Goal: Task Accomplishment & Management: Manage account settings

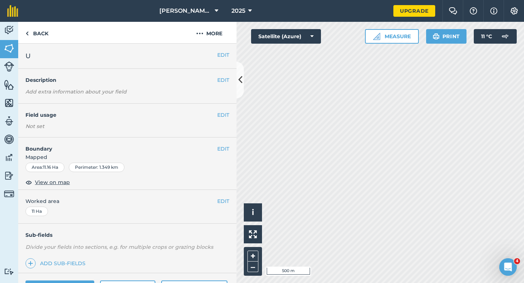
click at [223, 107] on div "EDIT Field usage Not set" at bounding box center [127, 121] width 219 height 34
click at [223, 113] on button "EDIT" at bounding box center [223, 115] width 12 height 8
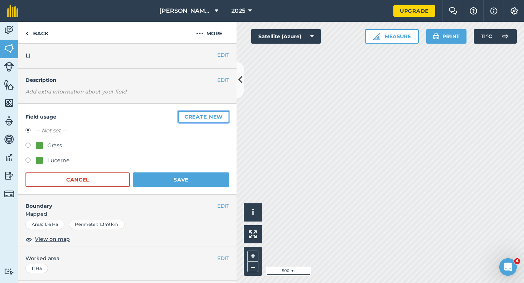
click at [223, 113] on button "Create new" at bounding box center [203, 117] width 51 height 12
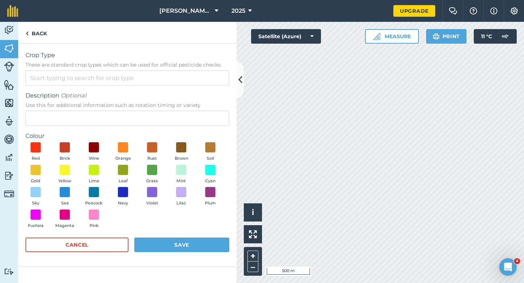
click at [212, 68] on div "Crop Type These are standard crop types which can be used for official pesticid…" at bounding box center [127, 68] width 204 height 35
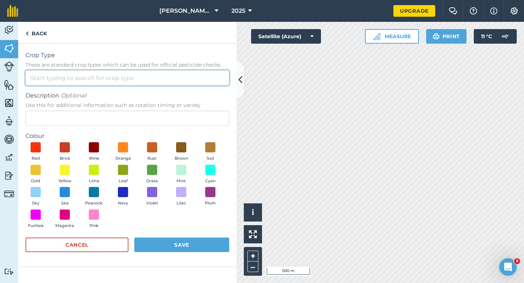
click at [214, 75] on input "Crop Type These are standard crop types which can be used for official pesticid…" at bounding box center [127, 77] width 204 height 15
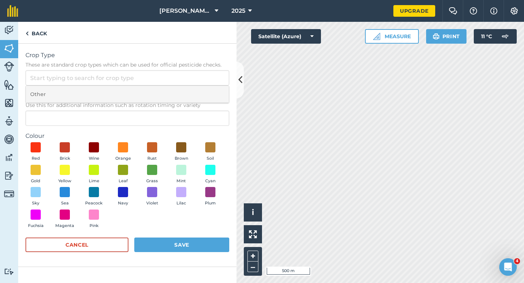
click at [214, 89] on li "Other" at bounding box center [127, 94] width 203 height 17
type input "Other"
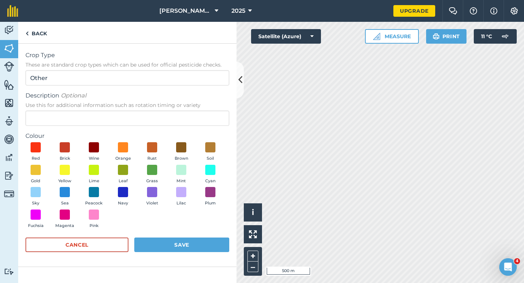
click at [202, 130] on form "Crop Type These are standard crop types which can be used for official pesticid…" at bounding box center [127, 155] width 204 height 209
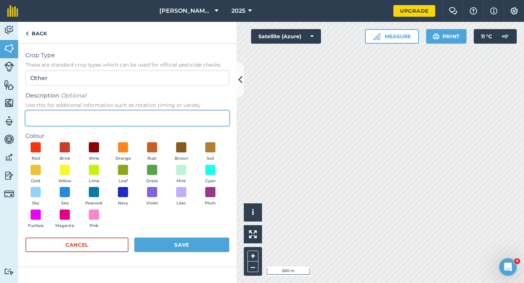
click at [202, 122] on input "Description Optional Use this for additional information such as rotation timin…" at bounding box center [127, 118] width 204 height 15
type input "Chard Seed"
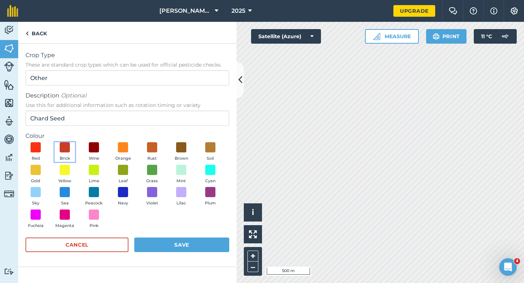
click at [60, 156] on span "Brick" at bounding box center [65, 159] width 11 height 7
click at [202, 229] on div "Red Brick Wine Orange Rust Brown Soil Gold Yellow Lime Leaf Grass Mint Cyan Sky…" at bounding box center [127, 187] width 204 height 90
click at [202, 246] on button "Save" at bounding box center [181, 245] width 95 height 15
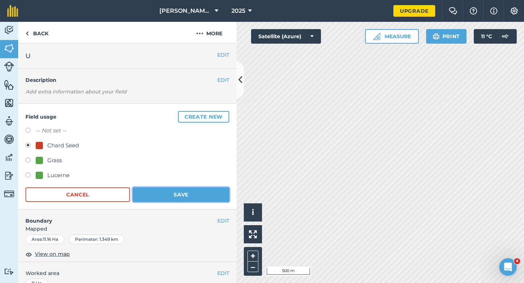
click at [145, 197] on button "Save" at bounding box center [181, 195] width 97 height 15
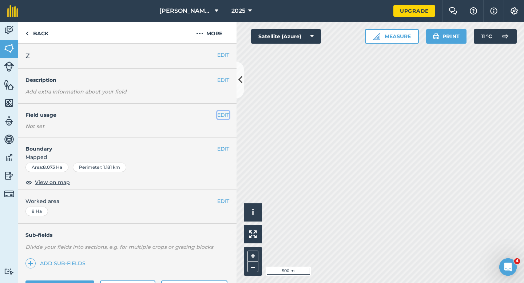
click at [224, 116] on button "EDIT" at bounding box center [223, 115] width 12 height 8
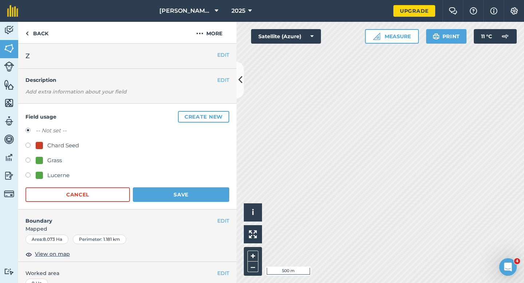
click at [224, 116] on button "Create new" at bounding box center [203, 117] width 51 height 12
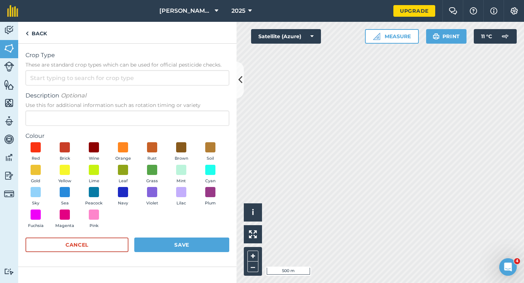
click at [206, 68] on span "These are standard crop types which can be used for official pesticide checks." at bounding box center [127, 64] width 204 height 7
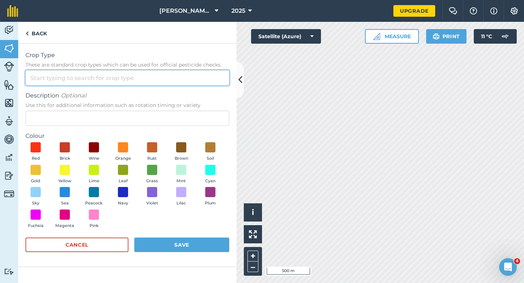
click at [206, 70] on input "Crop Type These are standard crop types which can be used for official pesticid…" at bounding box center [127, 77] width 204 height 15
click at [206, 75] on input "Crop Type These are standard crop types which can be used for official pesticid…" at bounding box center [127, 77] width 204 height 15
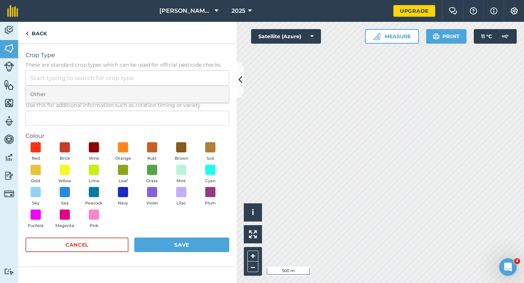
click at [206, 91] on li "Other" at bounding box center [127, 94] width 203 height 17
type input "Other"
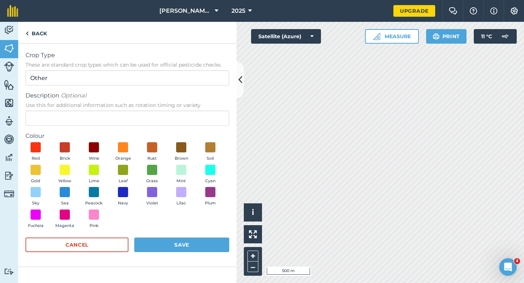
click at [206, 107] on span "Use this for additional information such as rotation timing or variety" at bounding box center [127, 105] width 204 height 7
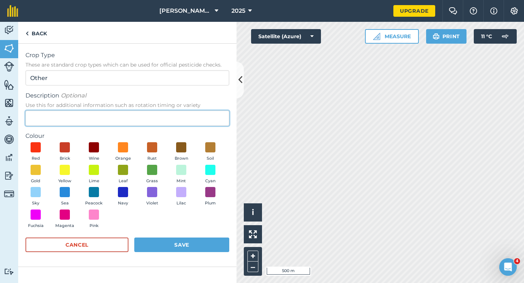
click at [206, 111] on input "Description Optional Use this for additional information such as rotation timin…" at bounding box center [127, 118] width 204 height 15
click at [205, 115] on input "Description Optional Use this for additional information such as rotation timin…" at bounding box center [127, 118] width 204 height 15
type input "Wheat"
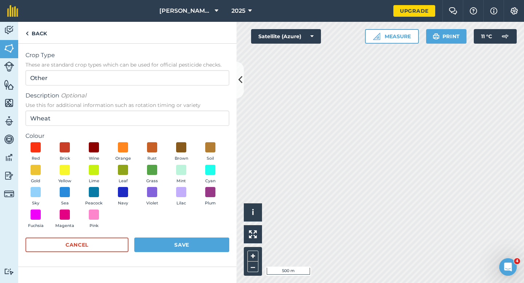
click at [46, 168] on div "Red Brick Wine Orange Rust Brown Soil Gold Yellow Lime Leaf Grass Mint Cyan Sky…" at bounding box center [127, 187] width 204 height 90
click at [36, 168] on span at bounding box center [35, 169] width 11 height 11
click at [202, 243] on button "Save" at bounding box center [181, 245] width 95 height 15
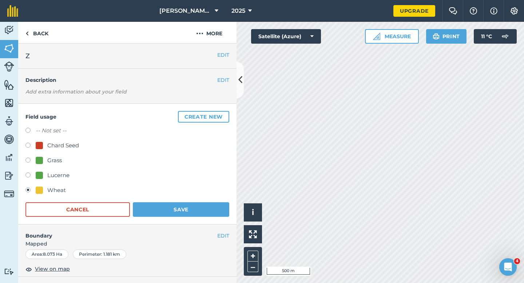
click at [195, 200] on form "-- Not set -- Chard Seed Grass Lucerne Wheat Cancel Save" at bounding box center [127, 171] width 204 height 91
click at [201, 205] on button "Save" at bounding box center [181, 209] width 97 height 15
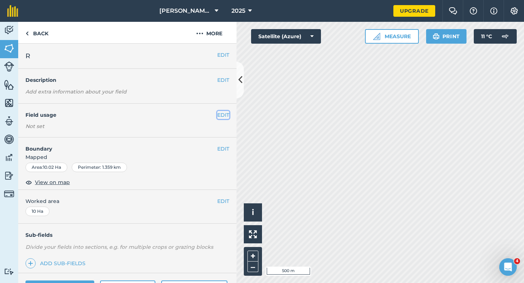
click at [220, 117] on button "EDIT" at bounding box center [223, 115] width 12 height 8
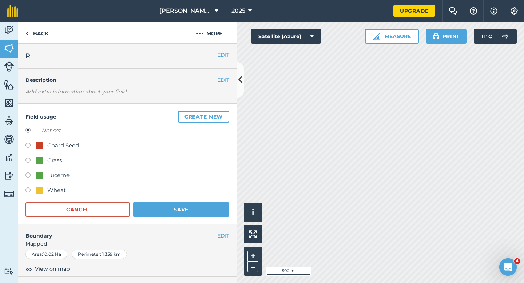
click at [47, 185] on div "-- Not set -- Chard Seed Grass Lucerne Wheat" at bounding box center [127, 161] width 204 height 70
click at [38, 185] on div "-- Not set -- Chard Seed Grass Lucerne Wheat" at bounding box center [127, 161] width 204 height 70
click at [42, 180] on div "Lucerne" at bounding box center [53, 175] width 34 height 9
radio input "true"
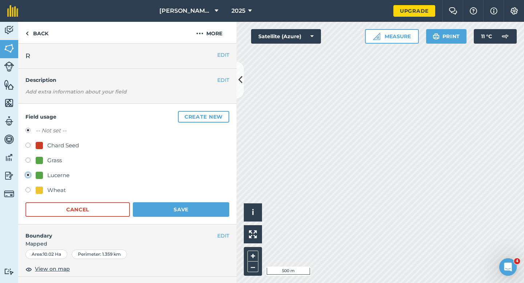
radio input "false"
click at [42, 192] on div at bounding box center [39, 190] width 7 height 7
radio input "true"
radio input "false"
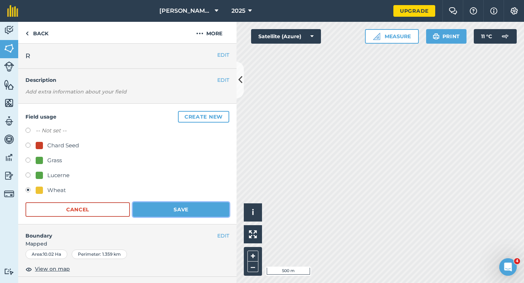
click at [181, 211] on button "Save" at bounding box center [181, 209] width 97 height 15
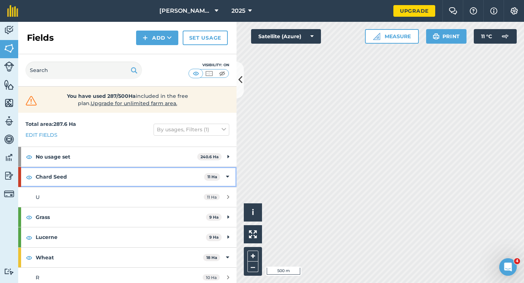
click at [230, 180] on div "Chard Seed 11 Ha" at bounding box center [127, 177] width 219 height 20
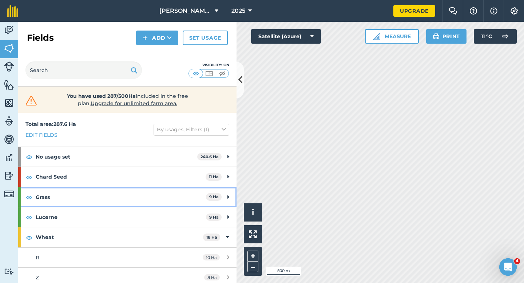
click at [230, 192] on div "Grass 9 Ha" at bounding box center [127, 198] width 219 height 20
click at [225, 202] on div "Grass 9 Ha" at bounding box center [127, 198] width 219 height 20
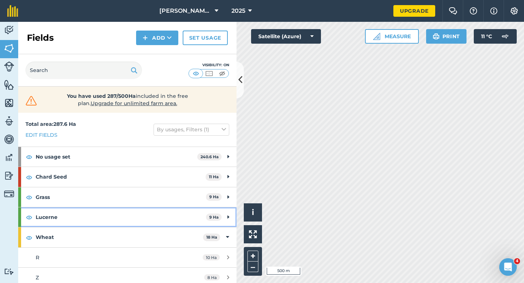
click at [224, 213] on div "Lucerne 9 Ha" at bounding box center [127, 218] width 219 height 20
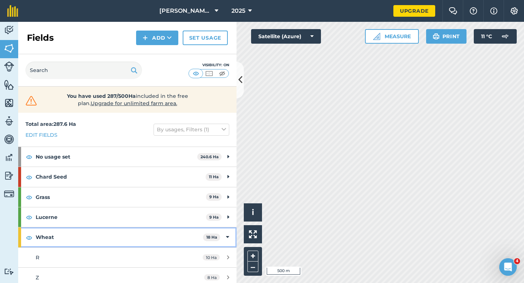
click at [227, 235] on icon at bounding box center [227, 237] width 3 height 8
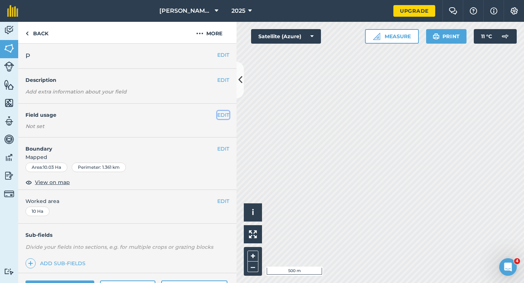
click at [221, 116] on button "EDIT" at bounding box center [223, 115] width 12 height 8
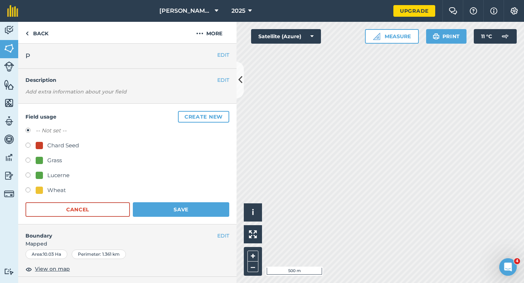
click at [221, 116] on button "Create new" at bounding box center [203, 117] width 51 height 12
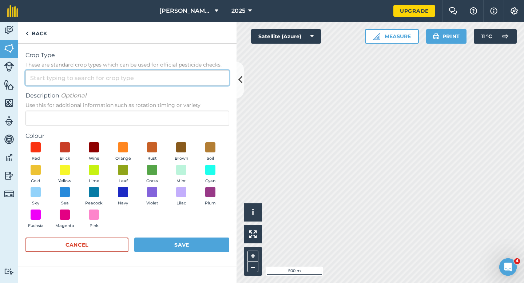
click at [216, 75] on input "Crop Type These are standard crop types which can be used for official pesticid…" at bounding box center [127, 77] width 204 height 15
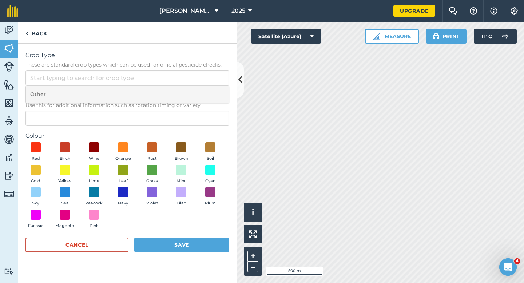
click at [216, 92] on li "Other" at bounding box center [127, 94] width 203 height 17
type input "Other"
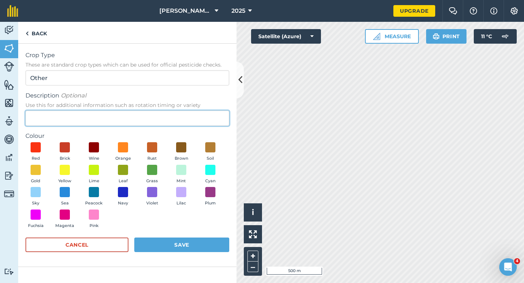
click at [213, 117] on input "Description Optional Use this for additional information such as rotation timin…" at bounding box center [127, 118] width 204 height 15
type input "Watties Peas"
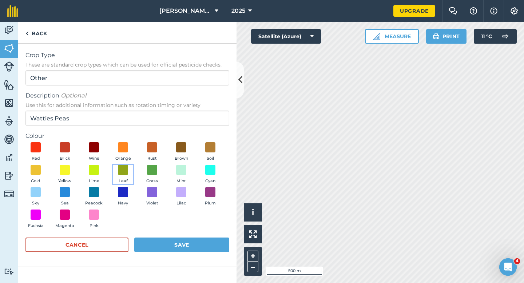
click at [122, 181] on span "Leaf" at bounding box center [123, 181] width 9 height 7
click at [153, 233] on form "Crop Type These are standard crop types which can be used for official pesticid…" at bounding box center [127, 155] width 204 height 209
click at [159, 242] on button "Save" at bounding box center [181, 245] width 95 height 15
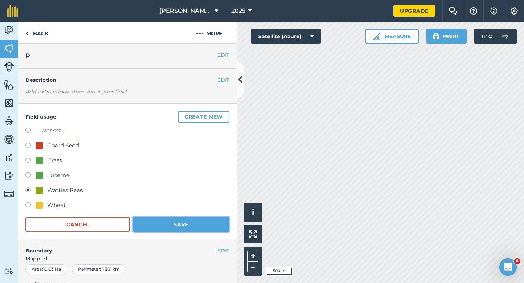
click at [194, 221] on button "Save" at bounding box center [181, 224] width 97 height 15
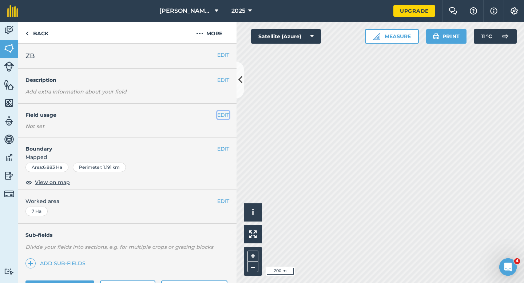
click at [228, 115] on button "EDIT" at bounding box center [223, 115] width 12 height 8
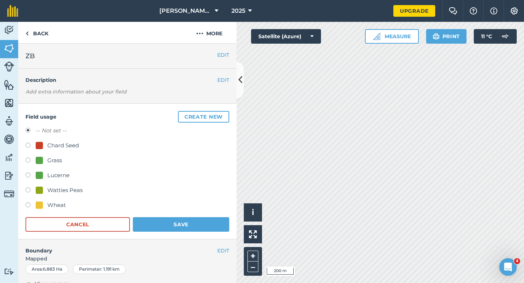
click at [228, 115] on button "Create new" at bounding box center [203, 117] width 51 height 12
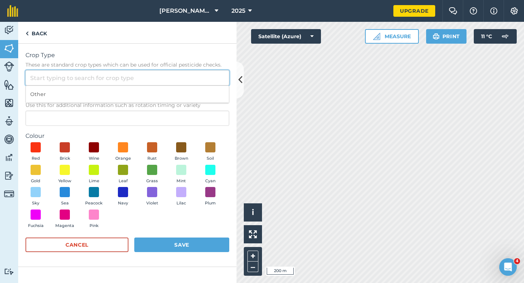
click at [209, 78] on input "Crop Type These are standard crop types which can be used for official pesticid…" at bounding box center [127, 77] width 204 height 15
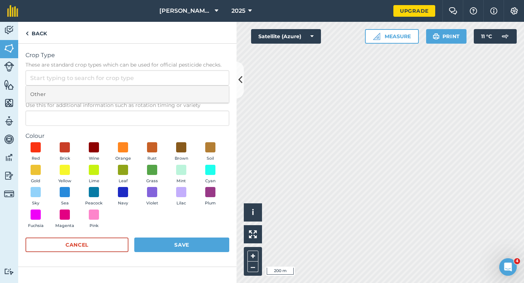
click at [209, 88] on li "Other" at bounding box center [127, 94] width 203 height 17
type input "Other"
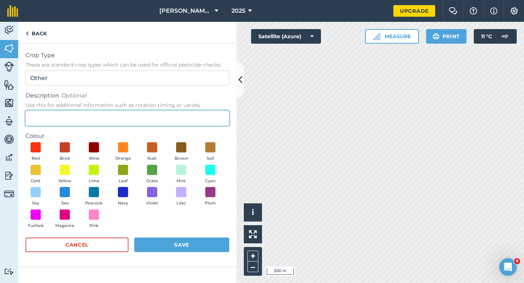
click at [209, 112] on input "Description Optional Use this for additional information such as rotation timin…" at bounding box center [127, 118] width 204 height 15
type input "Watties Beans"
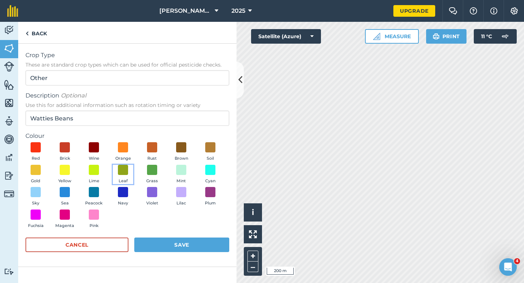
click at [131, 184] on button "Leaf" at bounding box center [123, 175] width 20 height 20
click at [172, 242] on button "Save" at bounding box center [181, 245] width 95 height 15
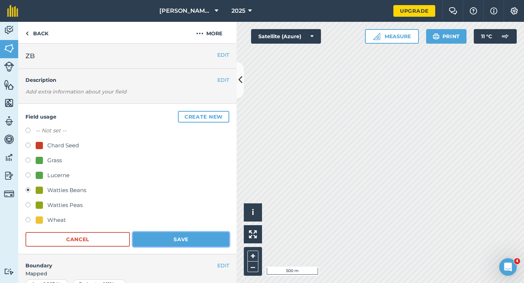
click at [186, 242] on button "Save" at bounding box center [181, 239] width 97 height 15
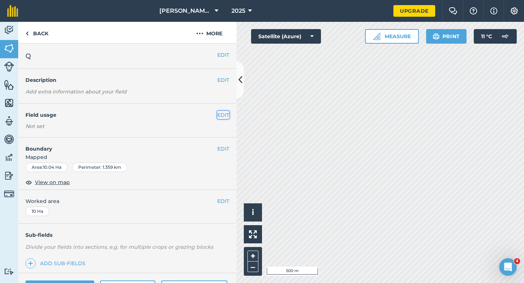
click at [223, 113] on button "EDIT" at bounding box center [223, 115] width 12 height 8
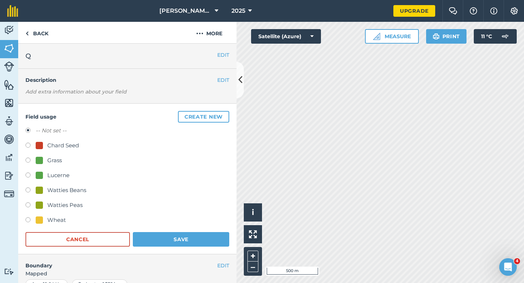
click at [69, 188] on div "Watties Beans" at bounding box center [66, 190] width 39 height 9
radio input "true"
radio input "false"
click at [188, 237] on button "Save" at bounding box center [181, 239] width 97 height 15
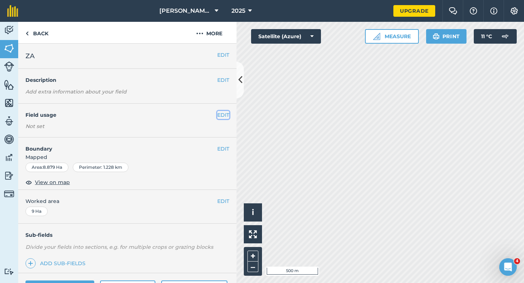
click at [222, 117] on button "EDIT" at bounding box center [223, 115] width 12 height 8
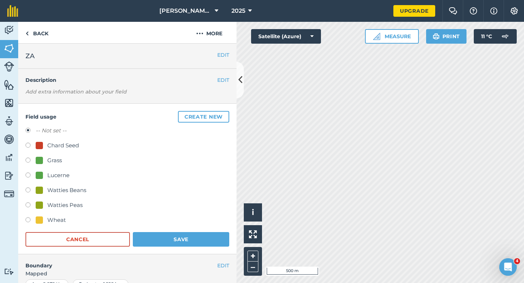
click at [56, 198] on div "-- Not set -- Chard Seed Grass Lucerne Watties Beans Watties Peas Wheat" at bounding box center [127, 176] width 204 height 100
click at [68, 203] on div "Watties Peas" at bounding box center [64, 205] width 35 height 9
radio input "true"
radio input "false"
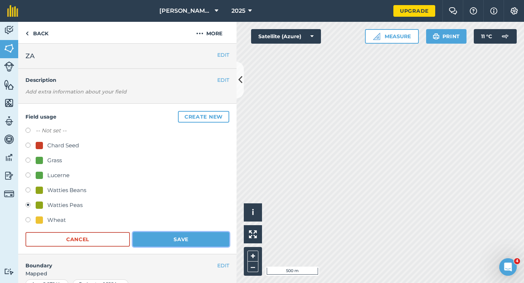
click at [176, 245] on button "Save" at bounding box center [181, 239] width 97 height 15
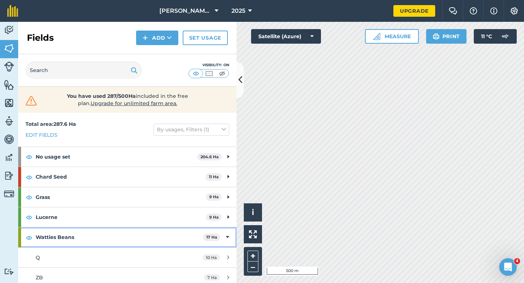
click at [199, 231] on strong "Watties Beans" at bounding box center [120, 238] width 168 height 20
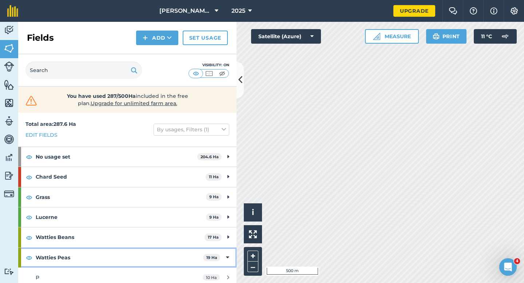
click at [202, 257] on strong "Watties Peas" at bounding box center [120, 258] width 168 height 20
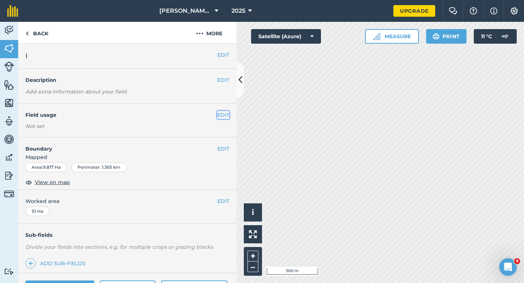
click at [225, 115] on button "EDIT" at bounding box center [223, 115] width 12 height 8
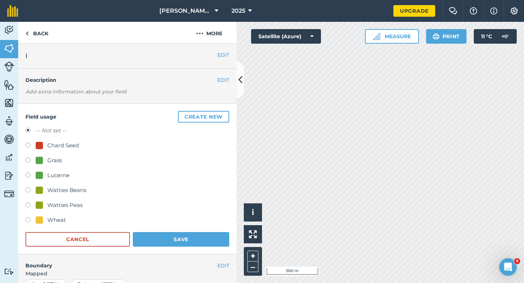
click at [68, 204] on div "Watties Peas" at bounding box center [64, 205] width 35 height 9
radio input "true"
radio input "false"
click at [196, 247] on div "Field usage Create new -- Not set -- Chard Seed Grass Lucerne Watties Beans Wat…" at bounding box center [127, 179] width 219 height 151
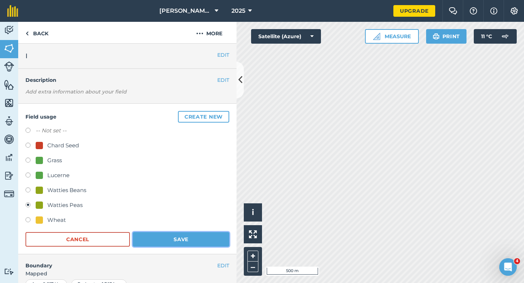
click at [210, 238] on button "Save" at bounding box center [181, 239] width 97 height 15
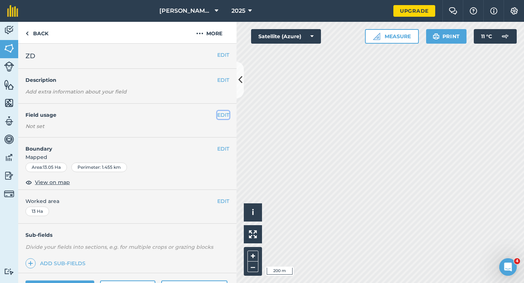
click at [224, 115] on button "EDIT" at bounding box center [223, 115] width 12 height 8
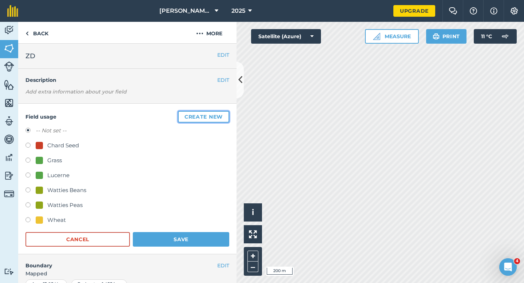
click at [224, 115] on button "Create new" at bounding box center [203, 117] width 51 height 12
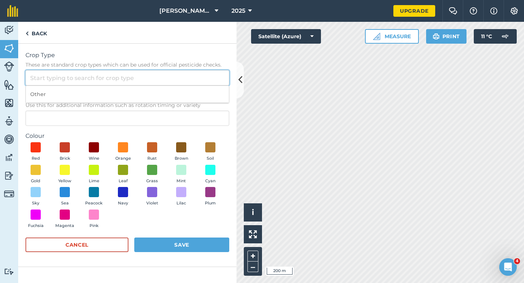
click at [148, 72] on input "Crop Type These are standard crop types which can be used for official pesticid…" at bounding box center [127, 77] width 204 height 15
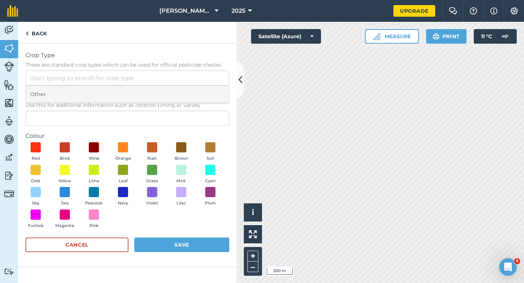
click at [150, 88] on li "Other" at bounding box center [127, 94] width 203 height 17
type input "Other"
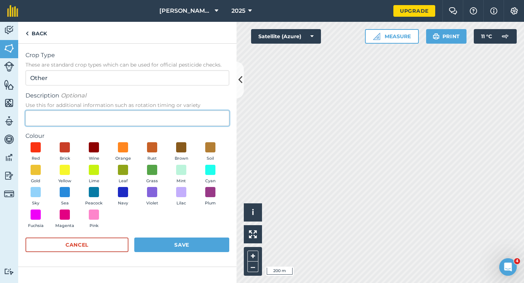
click at [150, 113] on input "Description Optional Use this for additional information such as rotation timin…" at bounding box center [127, 118] width 204 height 15
type input "Grass Seed"
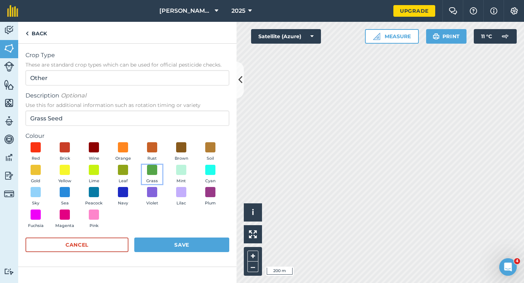
click at [145, 173] on button "Grass" at bounding box center [152, 175] width 20 height 20
click at [183, 253] on div "Cancel Save" at bounding box center [127, 249] width 204 height 22
click at [216, 240] on button "Save" at bounding box center [181, 245] width 95 height 15
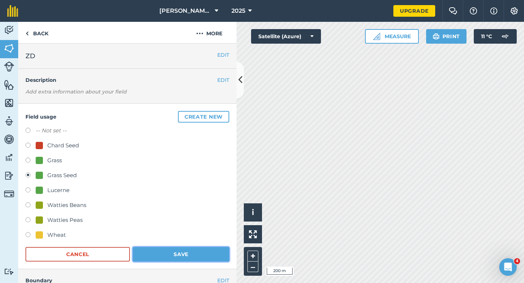
click at [201, 261] on button "Save" at bounding box center [181, 254] width 97 height 15
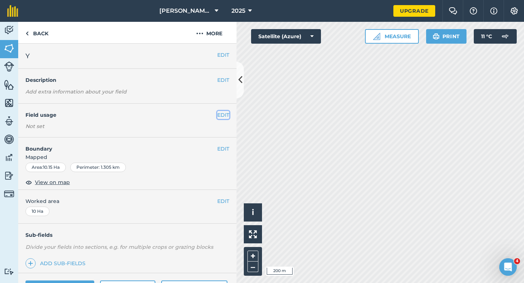
click at [222, 113] on button "EDIT" at bounding box center [223, 115] width 12 height 8
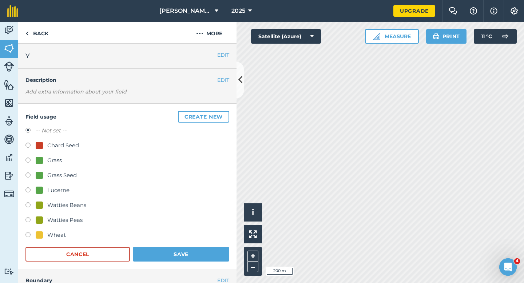
click at [224, 113] on button "Create new" at bounding box center [203, 117] width 51 height 12
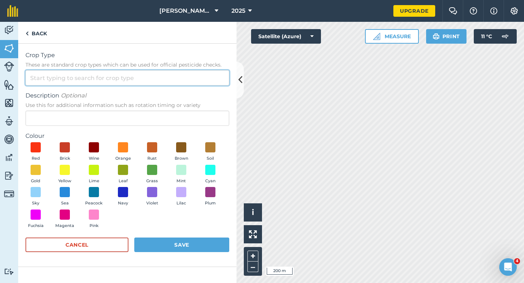
click at [218, 84] on input "Crop Type These are standard crop types which can be used for official pesticid…" at bounding box center [127, 77] width 204 height 15
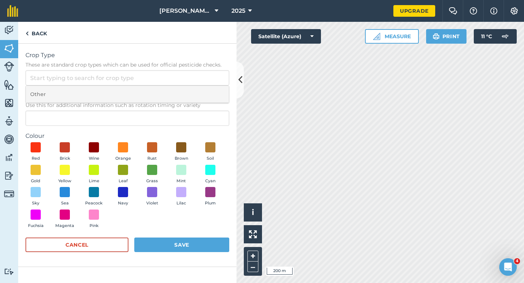
click at [218, 88] on li "Other" at bounding box center [127, 94] width 203 height 17
type input "Other"
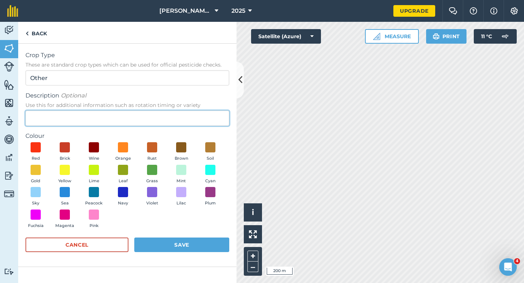
click at [218, 113] on input "Description Optional Use this for additional information such as rotation timin…" at bounding box center [127, 118] width 204 height 15
type input "Clover Seed"
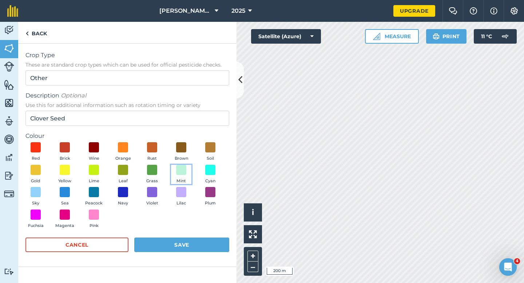
click at [188, 176] on button "Mint" at bounding box center [181, 175] width 20 height 20
click at [188, 249] on button "Save" at bounding box center [181, 245] width 95 height 15
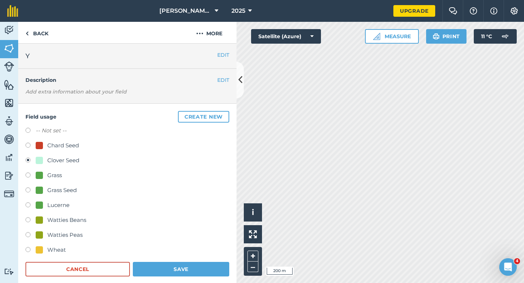
click at [189, 278] on div "Field usage Create new -- Not set -- Chard Seed Clover Seed Grass Grass Seed Lu…" at bounding box center [127, 194] width 219 height 181
click at [199, 270] on button "Save" at bounding box center [181, 269] width 97 height 15
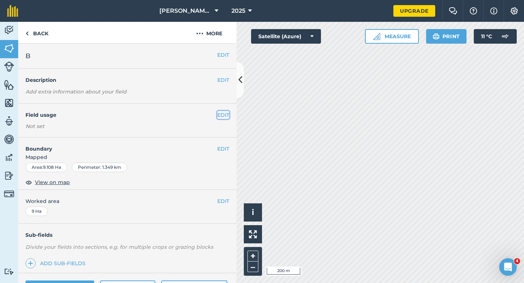
click at [221, 117] on button "EDIT" at bounding box center [223, 115] width 12 height 8
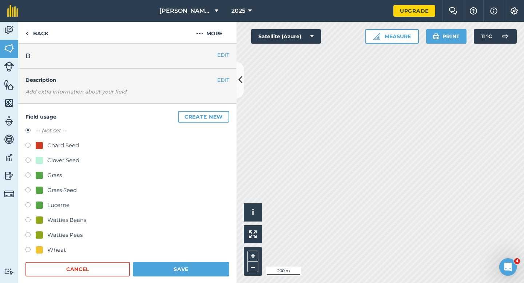
click at [63, 193] on div "Grass Seed" at bounding box center [61, 190] width 29 height 9
radio input "true"
radio input "false"
click at [204, 275] on button "Save" at bounding box center [181, 269] width 97 height 15
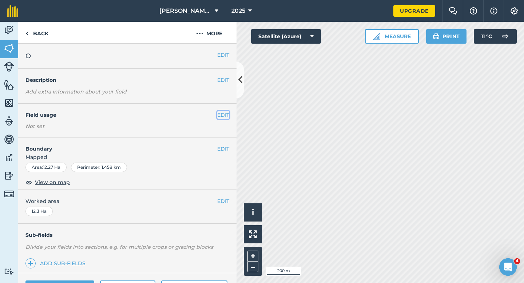
click at [228, 114] on button "EDIT" at bounding box center [223, 115] width 12 height 8
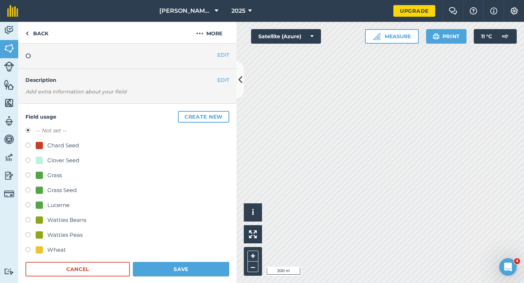
click at [44, 161] on div "Clover Seed" at bounding box center [58, 160] width 44 height 9
radio input "true"
radio input "false"
click at [198, 270] on button "Save" at bounding box center [181, 269] width 97 height 15
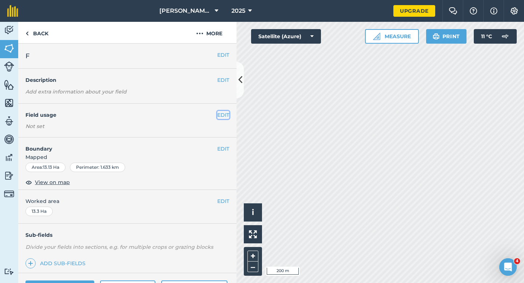
click at [224, 116] on button "EDIT" at bounding box center [223, 115] width 12 height 8
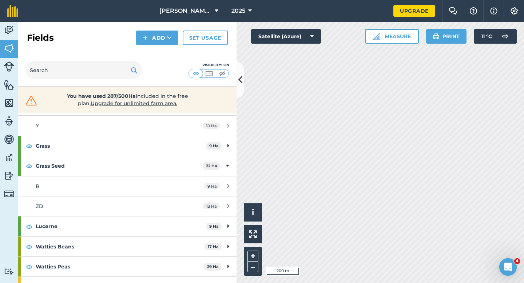
scroll to position [126, 0]
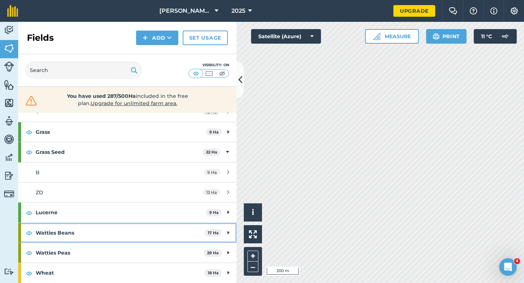
click at [225, 227] on div "Watties Beans 17 Ha" at bounding box center [127, 233] width 219 height 20
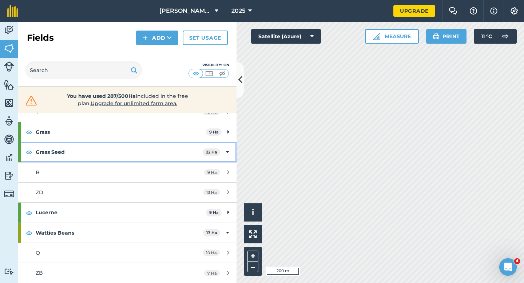
click at [221, 151] on div "Grass Seed 22 Ha" at bounding box center [127, 152] width 219 height 20
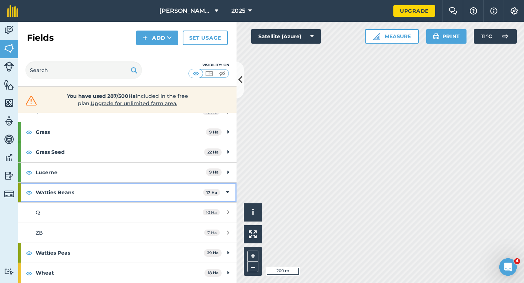
click at [229, 189] on icon at bounding box center [227, 193] width 3 height 8
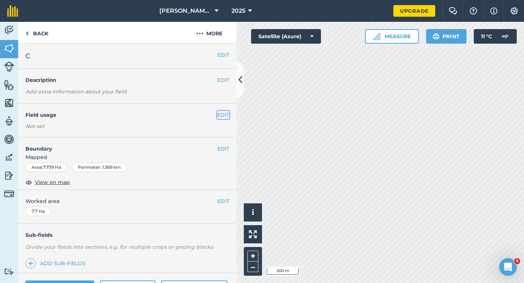
click at [220, 114] on button "EDIT" at bounding box center [223, 115] width 12 height 8
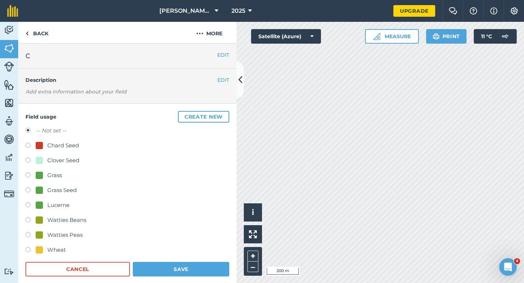
click at [67, 164] on div "Clover Seed" at bounding box center [63, 160] width 32 height 9
radio input "true"
radio input "false"
click at [180, 266] on button "Save" at bounding box center [181, 269] width 97 height 15
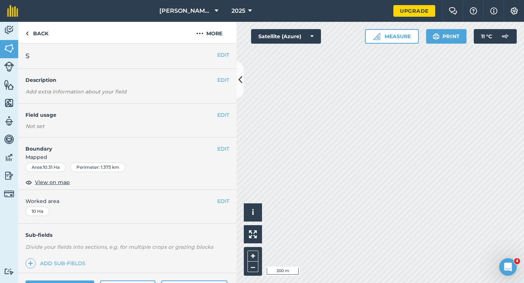
click at [235, 107] on div "EDIT Field usage Not set" at bounding box center [127, 121] width 219 height 34
click at [227, 110] on div "EDIT Field usage Not set" at bounding box center [127, 121] width 219 height 34
click at [225, 113] on button "EDIT" at bounding box center [223, 115] width 12 height 8
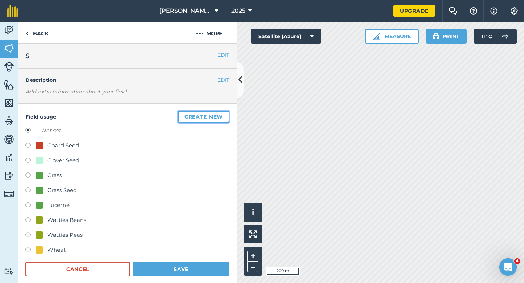
click at [219, 113] on button "Create new" at bounding box center [203, 117] width 51 height 12
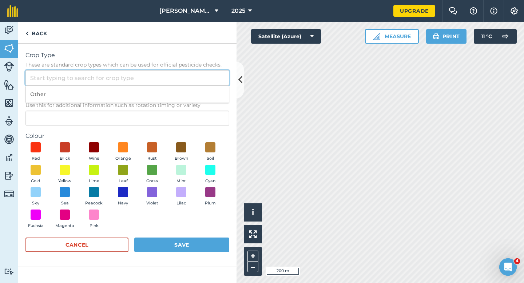
click at [215, 79] on input "Crop Type These are standard crop types which can be used for official pesticid…" at bounding box center [127, 77] width 204 height 15
click at [215, 85] on input "Crop Type These are standard crop types which can be used for official pesticid…" at bounding box center [127, 77] width 204 height 15
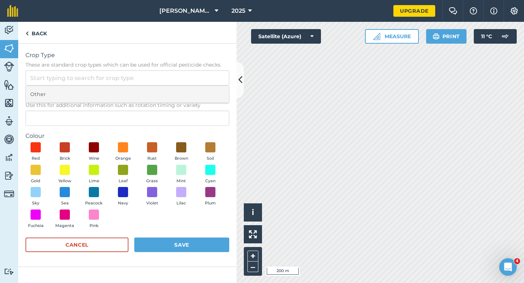
click at [215, 88] on li "Other" at bounding box center [127, 94] width 203 height 17
type input "Other"
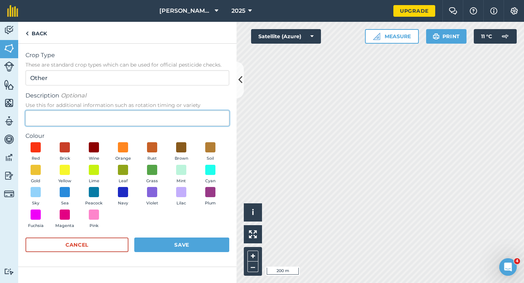
click at [215, 111] on input "Description Optional Use this for additional information such as rotation timin…" at bounding box center [127, 118] width 204 height 15
type input "Barley"
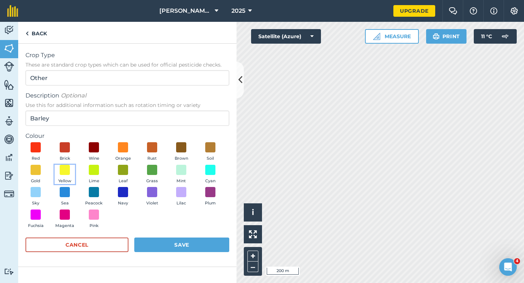
click at [72, 175] on button "Yellow" at bounding box center [65, 175] width 20 height 20
click at [177, 241] on button "Save" at bounding box center [181, 245] width 95 height 15
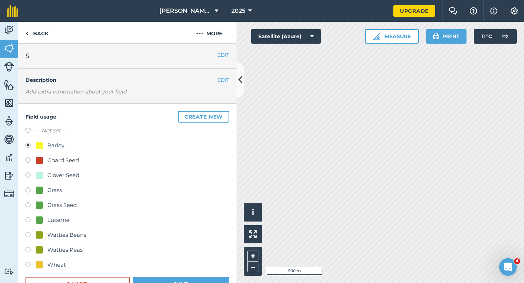
click at [193, 275] on form "-- Not set -- Barley Chard Seed Clover Seed Grass Grass Seed Lucerne Watties Be…" at bounding box center [127, 208] width 204 height 165
click at [195, 282] on button "Save" at bounding box center [181, 284] width 97 height 15
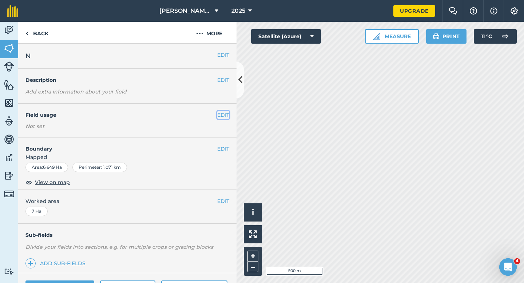
click at [227, 118] on button "EDIT" at bounding box center [223, 115] width 12 height 8
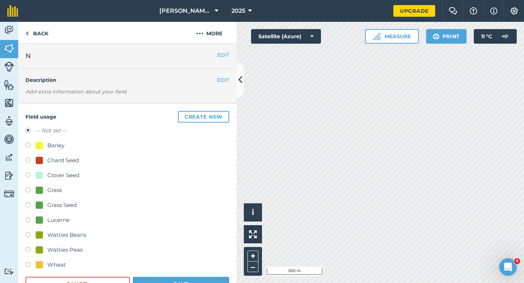
click at [56, 144] on div "Barley" at bounding box center [55, 145] width 17 height 9
radio input "true"
radio input "false"
click at [200, 283] on button "Save" at bounding box center [181, 284] width 97 height 15
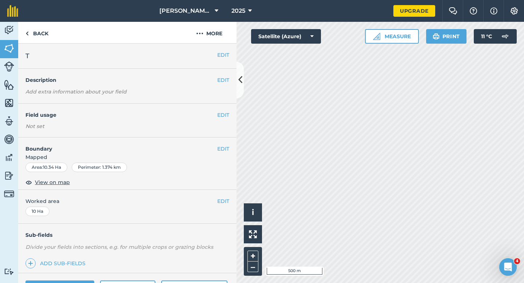
click at [220, 120] on div "EDIT Field usage Not set" at bounding box center [127, 121] width 219 height 34
click at [220, 118] on button "EDIT" at bounding box center [223, 115] width 12 height 8
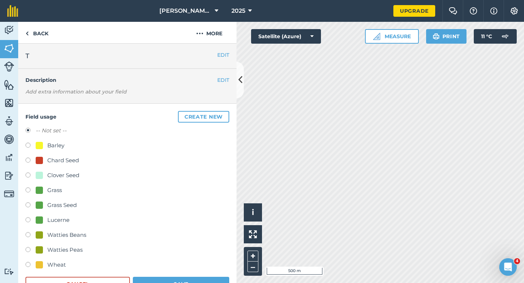
click at [52, 260] on div "-- Not set -- Barley Chard Seed Clover Seed Grass Grass Seed Lucerne Watties Be…" at bounding box center [127, 198] width 204 height 145
click at [48, 261] on div "Wheat" at bounding box center [56, 265] width 19 height 9
radio input "true"
radio input "false"
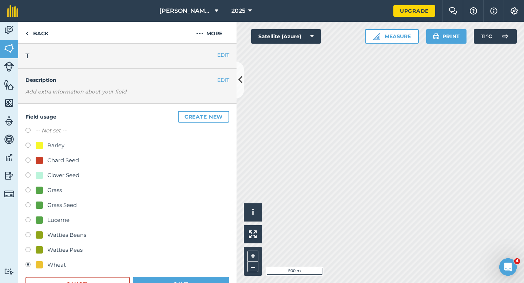
click at [49, 264] on div "Wheat" at bounding box center [56, 265] width 19 height 9
click at [192, 278] on button "Save" at bounding box center [181, 284] width 97 height 15
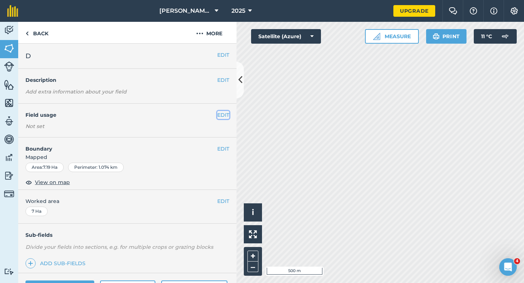
click at [228, 114] on button "EDIT" at bounding box center [223, 115] width 12 height 8
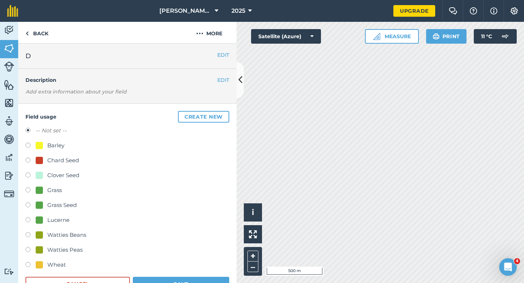
click at [59, 149] on div "Barley" at bounding box center [55, 145] width 17 height 9
radio input "true"
radio input "false"
click at [178, 283] on button "Save" at bounding box center [181, 284] width 97 height 15
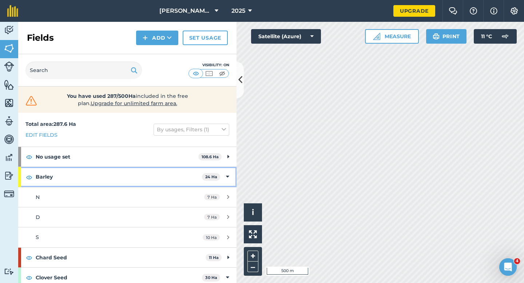
click at [228, 177] on icon at bounding box center [227, 177] width 3 height 8
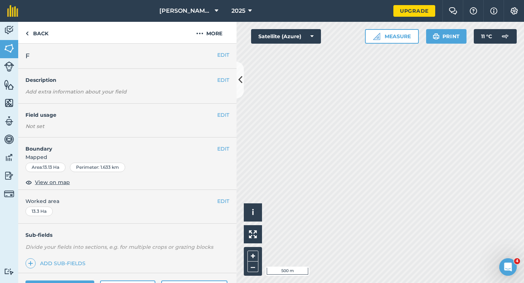
click at [225, 110] on div "EDIT Field usage Not set" at bounding box center [127, 121] width 219 height 34
click at [225, 114] on button "EDIT" at bounding box center [223, 115] width 12 height 8
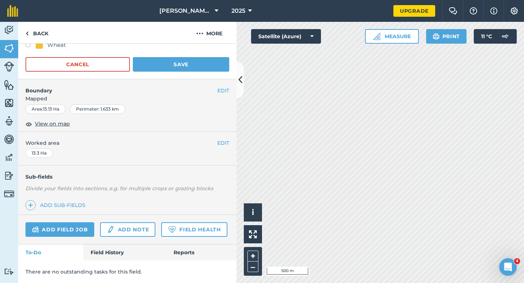
scroll to position [196, 0]
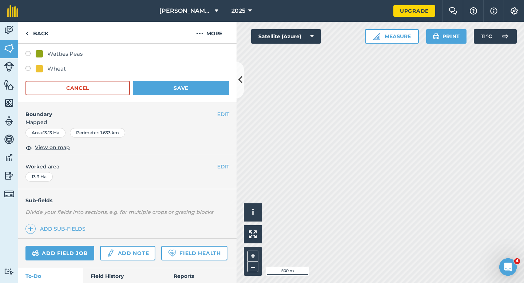
click at [56, 74] on div "Wheat" at bounding box center [127, 69] width 204 height 11
click at [58, 72] on div "Wheat" at bounding box center [56, 68] width 19 height 9
radio input "true"
radio input "false"
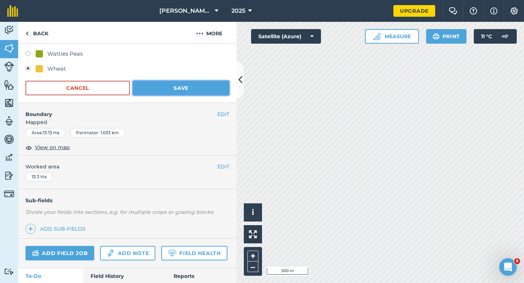
click at [164, 85] on button "Save" at bounding box center [181, 88] width 97 height 15
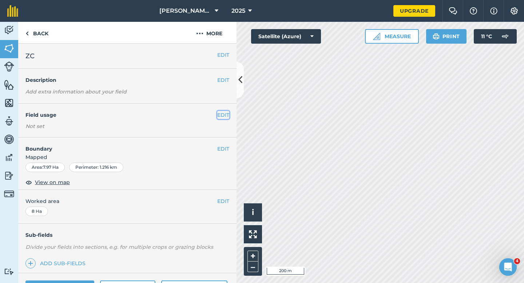
click at [222, 115] on button "EDIT" at bounding box center [223, 115] width 12 height 8
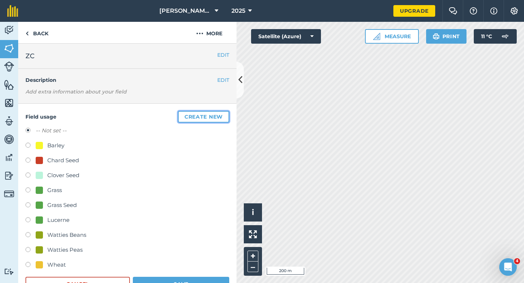
click at [222, 115] on button "Create new" at bounding box center [203, 117] width 51 height 12
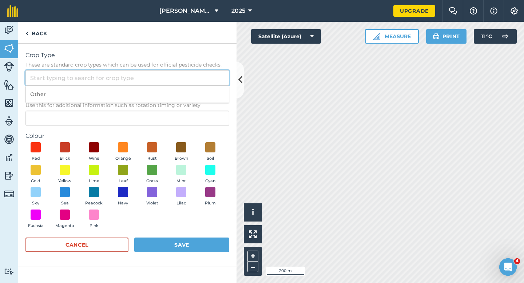
click at [203, 82] on input "Crop Type These are standard crop types which can be used for official pesticid…" at bounding box center [127, 77] width 204 height 15
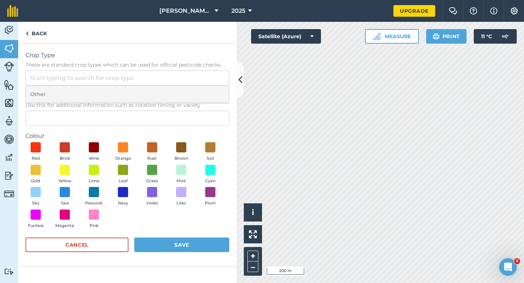
click at [203, 90] on li "Other" at bounding box center [127, 94] width 203 height 17
type input "Other"
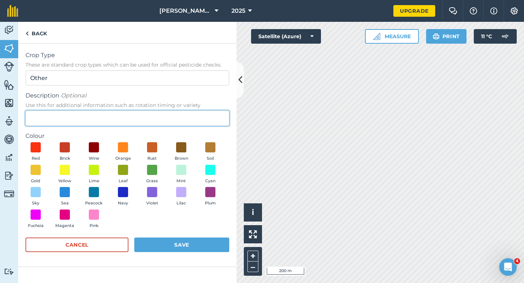
click at [203, 118] on input "Description Optional Use this for additional information such as rotation timin…" at bounding box center [127, 118] width 204 height 15
click at [55, 120] on input "RadishS eed" at bounding box center [127, 118] width 204 height 15
click at [51, 118] on input "RadishSeed" at bounding box center [127, 118] width 204 height 15
type input "Radish Seed"
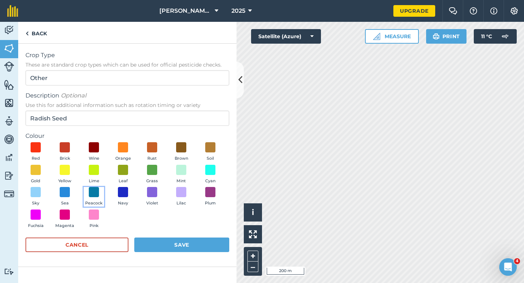
click at [103, 193] on button "Peacock" at bounding box center [94, 197] width 20 height 20
click at [171, 249] on button "Save" at bounding box center [181, 245] width 95 height 15
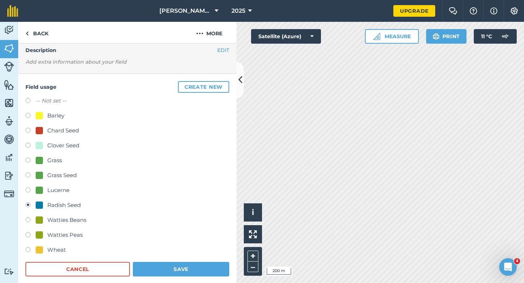
scroll to position [61, 0]
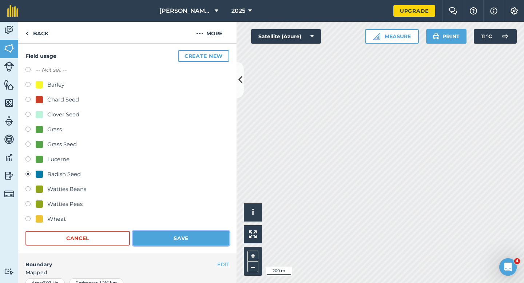
click at [199, 241] on button "Save" at bounding box center [181, 238] width 97 height 15
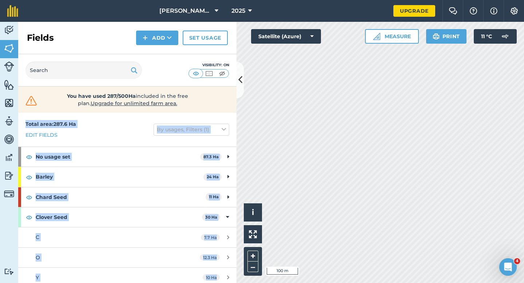
click at [279, 107] on div "Activity Fields Livestock Features Maps Team Vehicles Data Reporting Billing Tu…" at bounding box center [262, 152] width 524 height 261
click at [204, 142] on div "Total area : 287.6 Ha Edit fields By usages, Filters (1)" at bounding box center [127, 130] width 219 height 34
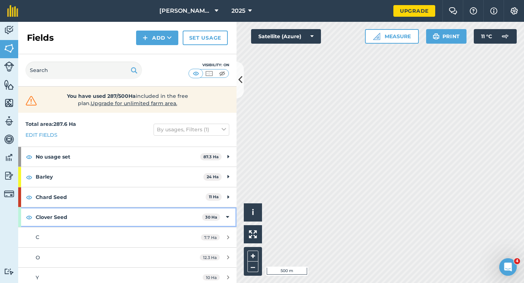
click at [232, 213] on div "Clover Seed 30 Ha" at bounding box center [127, 218] width 219 height 20
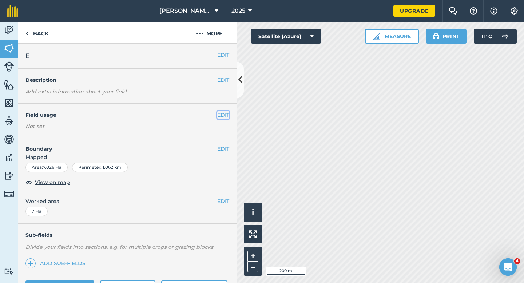
click at [223, 116] on button "EDIT" at bounding box center [223, 115] width 12 height 8
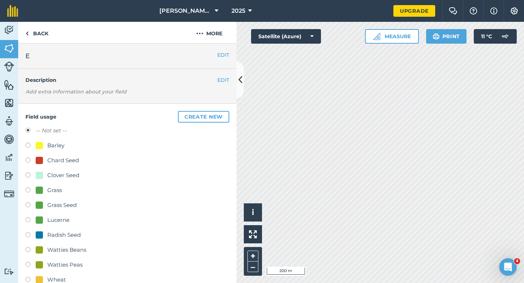
click at [231, 102] on div "EDIT Description Add extra information about your field" at bounding box center [127, 86] width 219 height 35
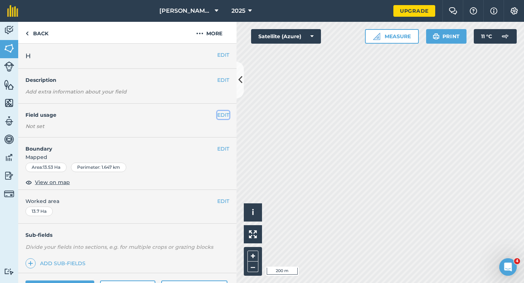
click at [223, 114] on button "EDIT" at bounding box center [223, 115] width 12 height 8
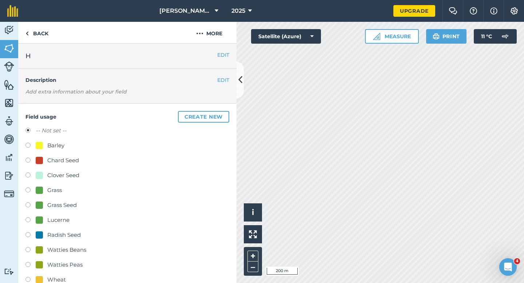
click at [67, 208] on div "Grass Seed" at bounding box center [61, 205] width 29 height 9
radio input "true"
radio input "false"
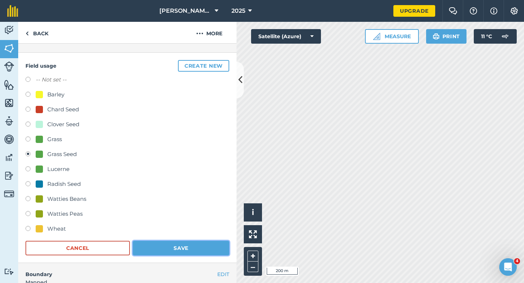
click at [180, 249] on button "Save" at bounding box center [181, 248] width 97 height 15
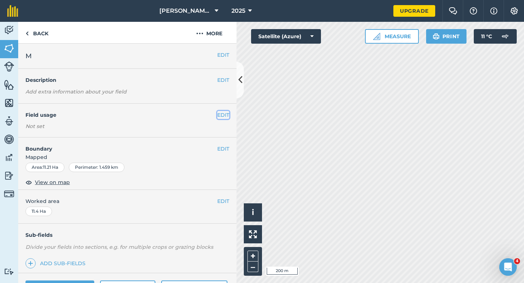
click at [227, 118] on button "EDIT" at bounding box center [223, 115] width 12 height 8
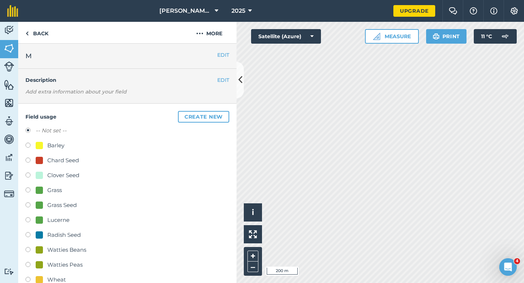
click at [58, 206] on div "Grass Seed" at bounding box center [61, 205] width 29 height 9
radio input "true"
radio input "false"
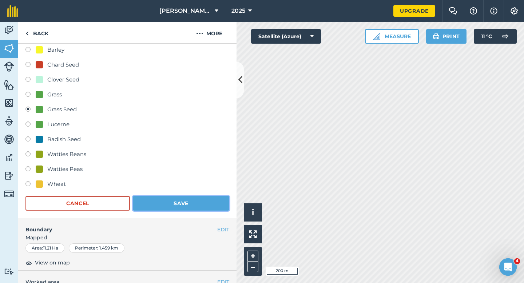
click at [192, 204] on button "Save" at bounding box center [181, 203] width 97 height 15
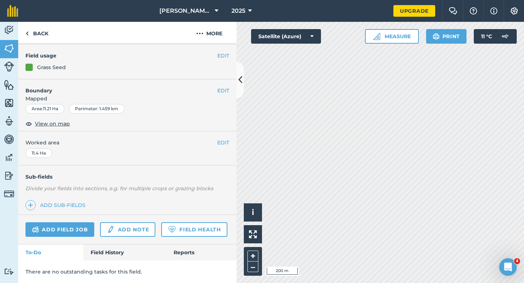
scroll to position [59, 0]
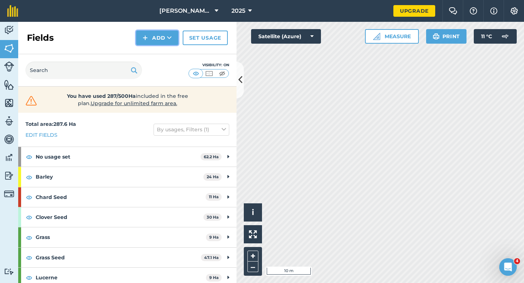
click at [163, 42] on button "Add" at bounding box center [157, 38] width 42 height 15
click at [163, 51] on link "Draw" at bounding box center [157, 54] width 40 height 16
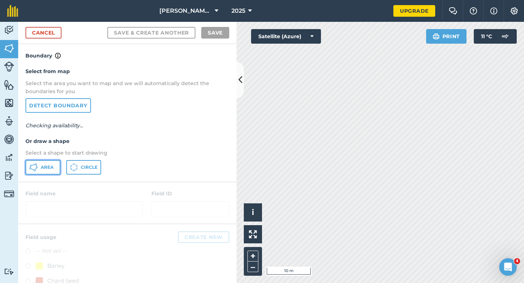
click at [55, 168] on button "Area" at bounding box center [42, 167] width 35 height 15
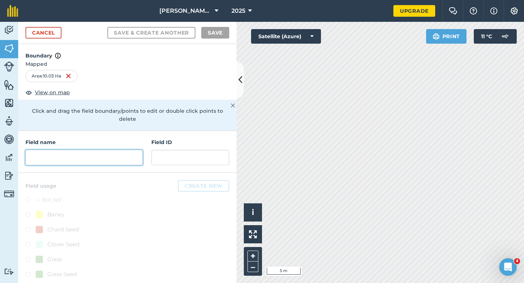
drag, startPoint x: 100, startPoint y: 145, endPoint x: 109, endPoint y: 111, distance: 35.2
click at [100, 150] on input "text" at bounding box center [83, 157] width 117 height 15
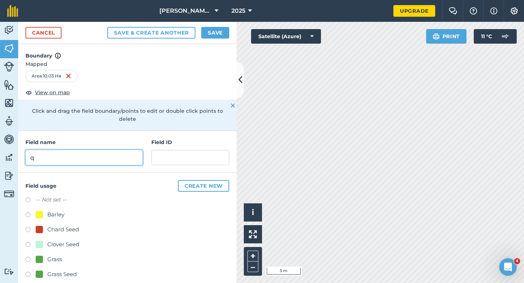
click at [111, 150] on input "q" at bounding box center [83, 157] width 117 height 15
type input "Q"
click at [205, 39] on div "Cancel Save & Create Another Save" at bounding box center [127, 33] width 219 height 22
click at [222, 36] on button "Save" at bounding box center [215, 33] width 28 height 12
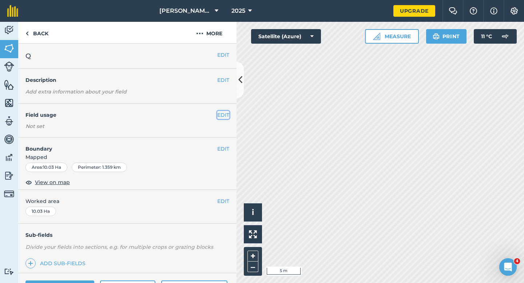
click at [221, 118] on button "EDIT" at bounding box center [223, 115] width 12 height 8
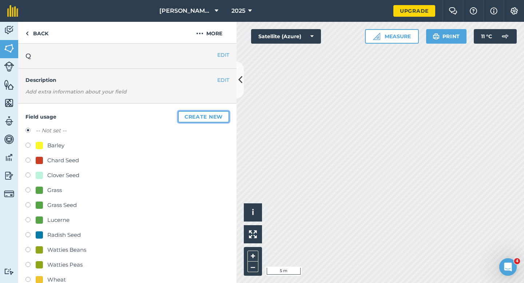
click at [221, 118] on button "Create new" at bounding box center [203, 117] width 51 height 12
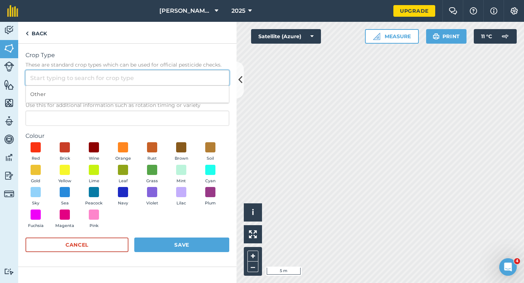
click at [197, 76] on input "Crop Type These are standard crop types which can be used for official pesticid…" at bounding box center [127, 77] width 204 height 15
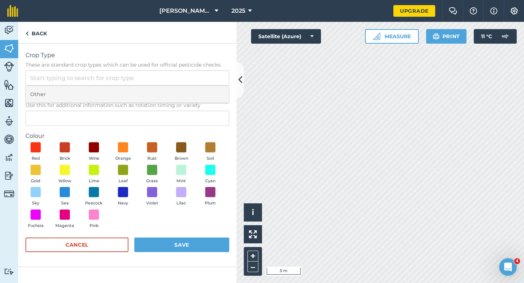
click at [197, 98] on li "Other" at bounding box center [127, 94] width 203 height 17
type input "Other"
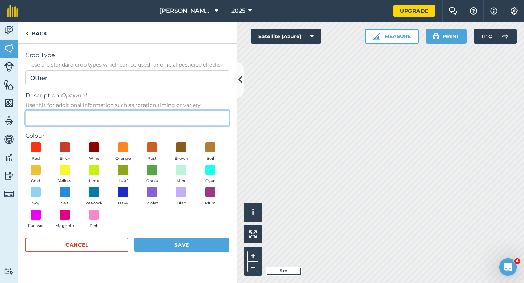
click at [197, 121] on input "Description Optional Use this for additional information such as rotation timin…" at bounding box center [127, 118] width 204 height 15
type input "Watties Broad Beans"
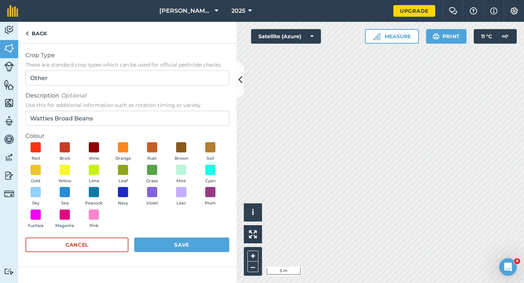
click at [135, 168] on div "Red Brick Wine Orange Rust Brown Soil Gold Yellow Lime Leaf Grass Mint Cyan Sky…" at bounding box center [127, 187] width 204 height 90
click at [124, 169] on span at bounding box center [123, 169] width 11 height 11
click at [167, 235] on form "Crop Type These are standard crop types which can be used for official pesticid…" at bounding box center [127, 155] width 204 height 209
click at [167, 242] on button "Save" at bounding box center [181, 245] width 95 height 15
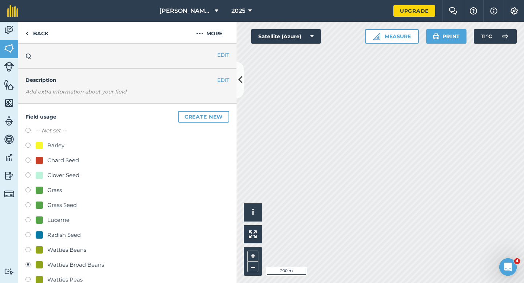
scroll to position [59, 0]
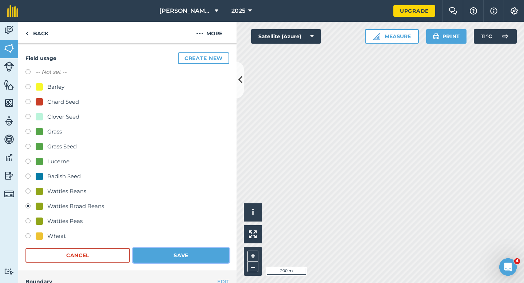
click at [180, 251] on button "Save" at bounding box center [181, 255] width 97 height 15
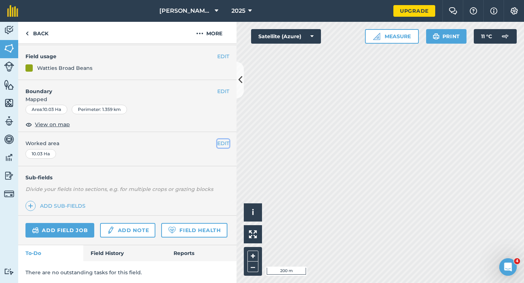
click at [226, 142] on button "EDIT" at bounding box center [223, 143] width 12 height 8
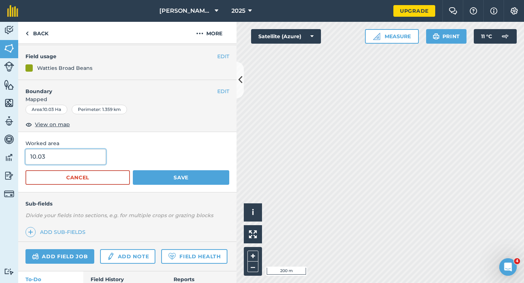
click at [74, 158] on input "10.03" at bounding box center [65, 156] width 80 height 15
type input "10"
click at [133, 170] on button "Save" at bounding box center [181, 177] width 97 height 15
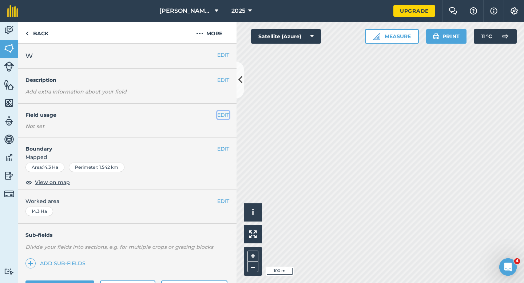
click at [223, 114] on button "EDIT" at bounding box center [223, 115] width 12 height 8
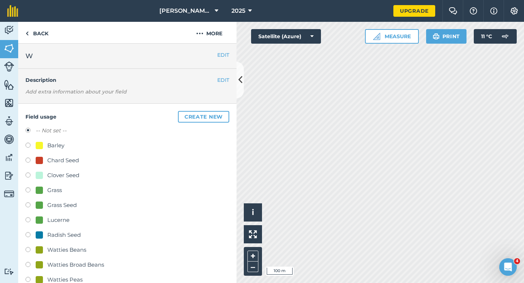
click at [65, 203] on div "Grass Seed" at bounding box center [61, 205] width 29 height 9
radio input "true"
radio input "false"
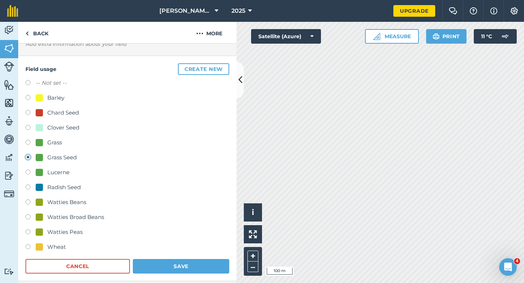
scroll to position [80, 0]
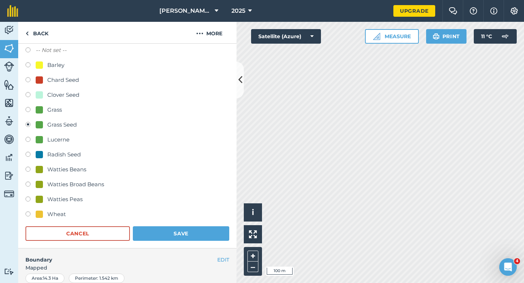
click at [179, 226] on form "-- Not set -- Barley Chard Seed Clover Seed Grass Grass Seed Lucerne Radish See…" at bounding box center [127, 143] width 204 height 195
click at [181, 230] on button "Save" at bounding box center [181, 234] width 97 height 15
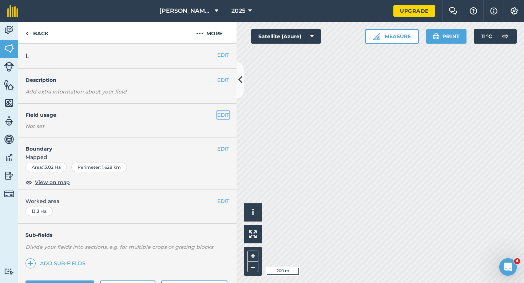
click at [224, 115] on button "EDIT" at bounding box center [223, 115] width 12 height 8
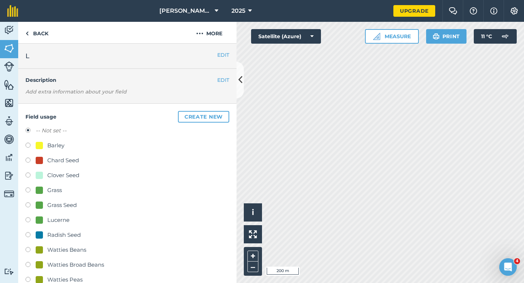
click at [80, 235] on div "Radish Seed" at bounding box center [64, 235] width 34 height 9
radio input "true"
radio input "false"
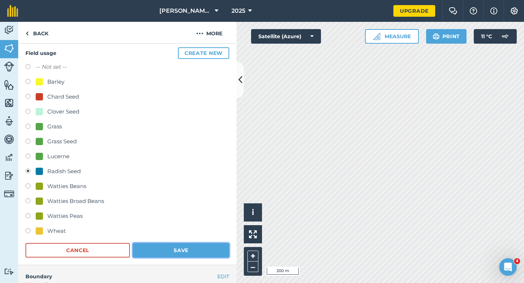
click at [160, 248] on button "Save" at bounding box center [181, 250] width 97 height 15
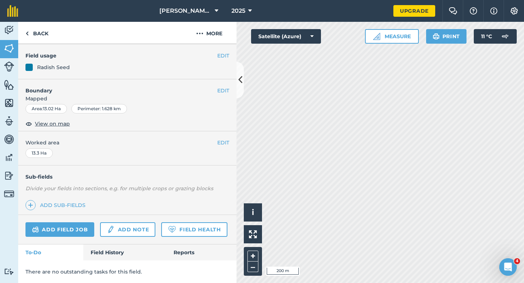
scroll to position [59, 0]
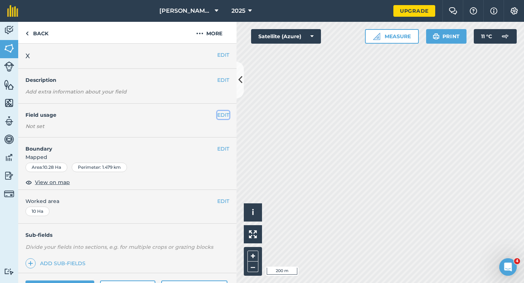
click at [224, 118] on button "EDIT" at bounding box center [223, 115] width 12 height 8
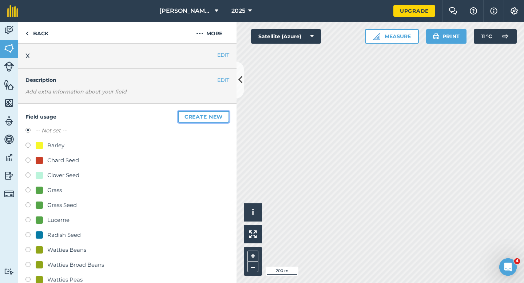
click at [211, 119] on button "Create new" at bounding box center [203, 117] width 51 height 12
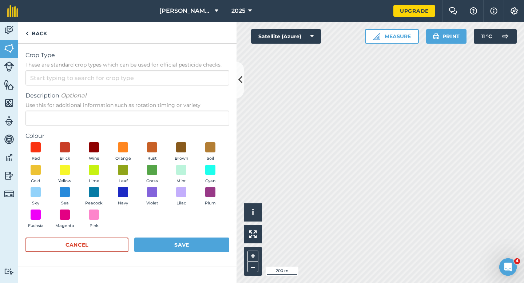
click at [199, 62] on span "These are standard crop types which can be used for official pesticide checks." at bounding box center [127, 64] width 204 height 7
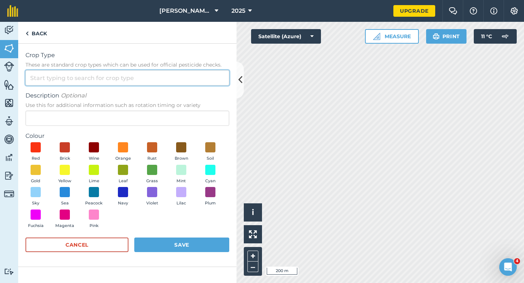
click at [199, 70] on input "Crop Type These are standard crop types which can be used for official pesticid…" at bounding box center [127, 77] width 204 height 15
click at [199, 78] on input "Crop Type These are standard crop types which can be used for official pesticid…" at bounding box center [127, 77] width 204 height 15
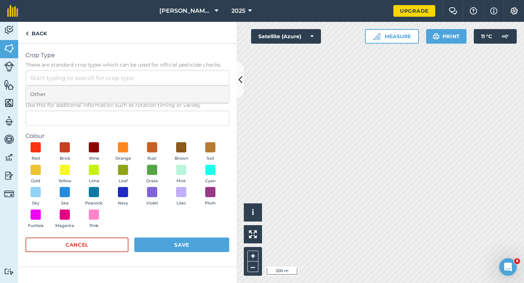
click at [199, 94] on li "Other" at bounding box center [127, 94] width 203 height 17
type input "Other"
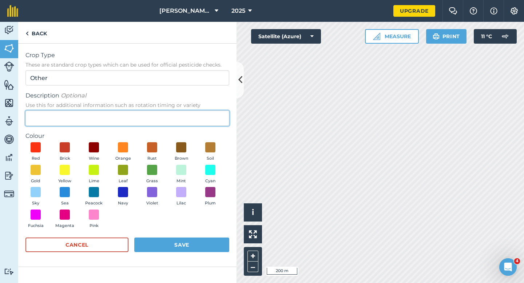
click at [197, 118] on input "Description Optional Use this for additional information such as rotation timin…" at bounding box center [127, 118] width 204 height 15
type input "Broad Bean Seed"
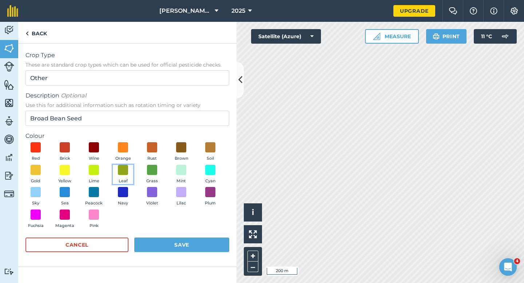
click at [122, 178] on span "Leaf" at bounding box center [123, 181] width 9 height 7
click at [170, 245] on button "Save" at bounding box center [181, 245] width 95 height 15
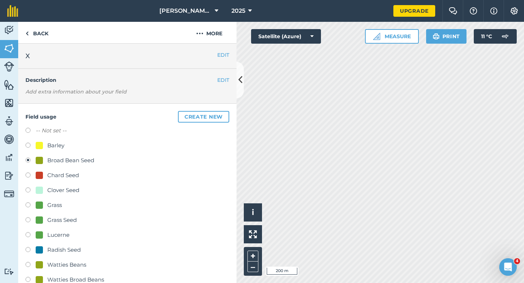
scroll to position [43, 0]
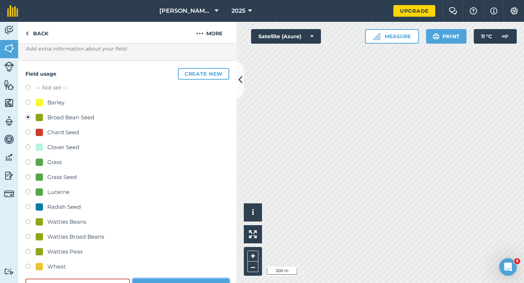
click at [188, 283] on button "Save" at bounding box center [181, 286] width 97 height 15
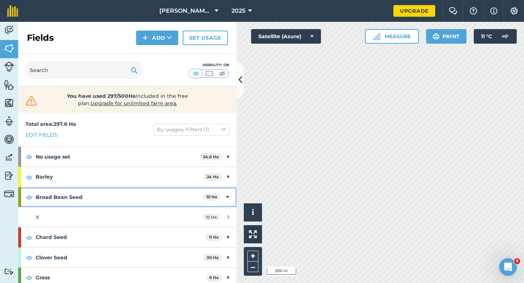
click at [227, 196] on icon at bounding box center [227, 197] width 3 height 8
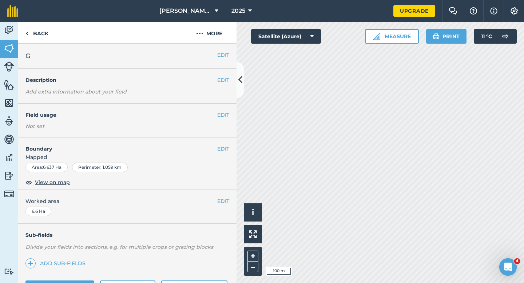
click at [225, 122] on div "EDIT Field usage Not set" at bounding box center [127, 121] width 219 height 34
click at [225, 114] on button "EDIT" at bounding box center [223, 115] width 12 height 8
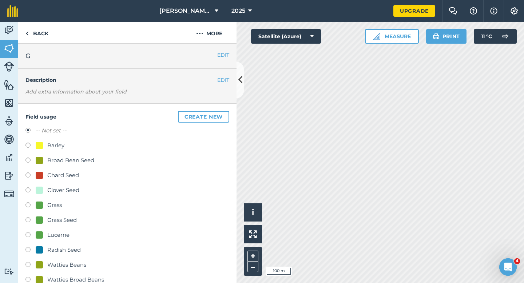
click at [73, 162] on div "Broad Bean Seed" at bounding box center [70, 160] width 47 height 9
radio input "true"
radio input "false"
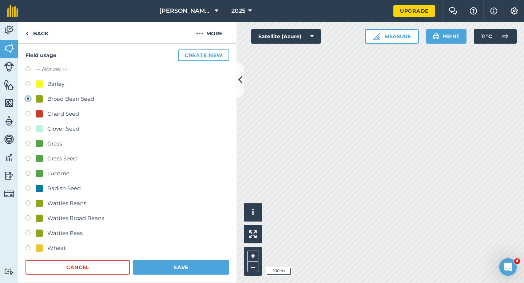
scroll to position [143, 0]
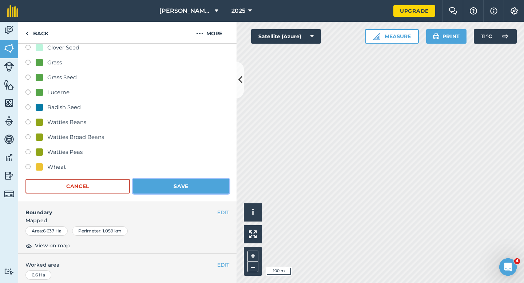
click at [145, 189] on button "Save" at bounding box center [181, 186] width 97 height 15
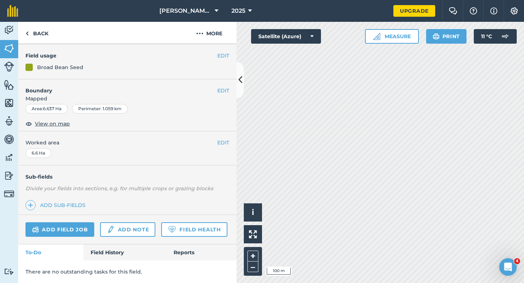
scroll to position [58, 0]
click at [223, 55] on button "EDIT" at bounding box center [223, 57] width 12 height 8
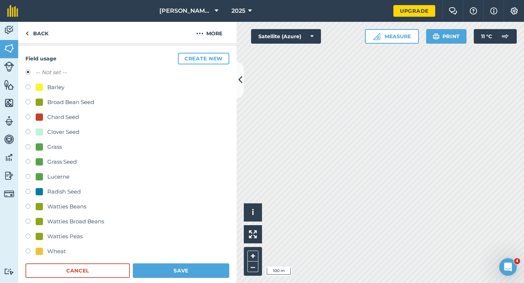
click at [60, 99] on div "Broad Bean Seed" at bounding box center [70, 102] width 47 height 9
radio input "true"
radio input "false"
click at [204, 254] on div "Wheat" at bounding box center [127, 252] width 204 height 11
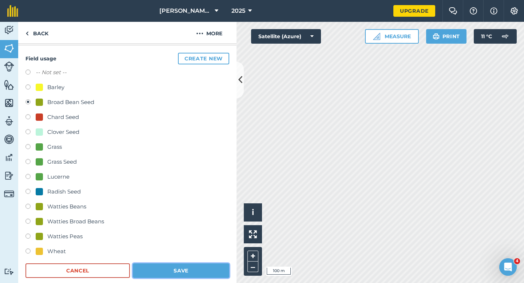
click at [204, 268] on button "Save" at bounding box center [181, 271] width 97 height 15
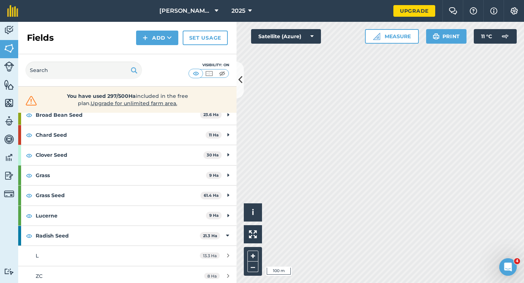
scroll to position [84, 0]
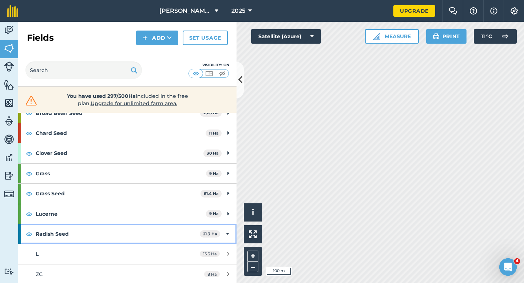
click at [167, 234] on strong "Radish Seed" at bounding box center [118, 234] width 164 height 20
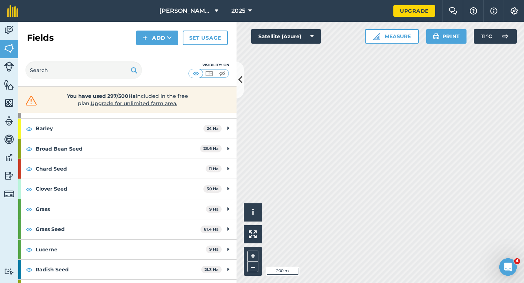
scroll to position [0, 0]
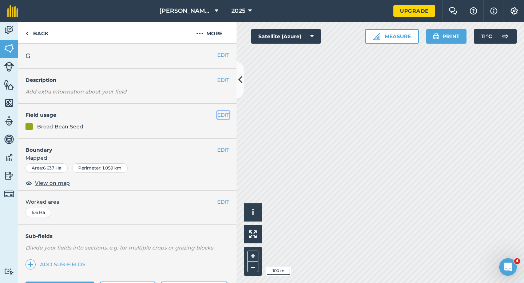
click at [217, 113] on button "EDIT" at bounding box center [223, 115] width 12 height 8
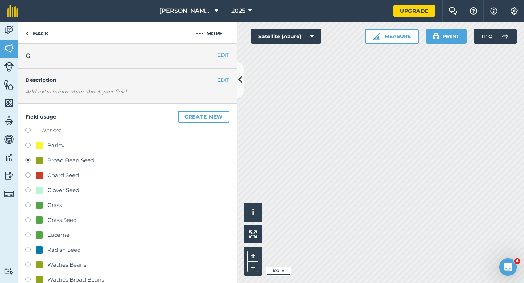
click at [61, 150] on div "Barley" at bounding box center [127, 146] width 204 height 11
click at [60, 150] on div "Barley" at bounding box center [127, 146] width 204 height 11
click at [58, 147] on div "Barley" at bounding box center [55, 145] width 17 height 9
radio input "true"
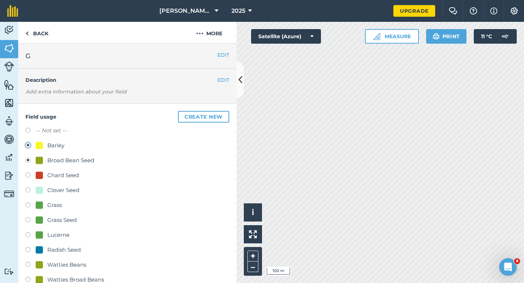
radio input "false"
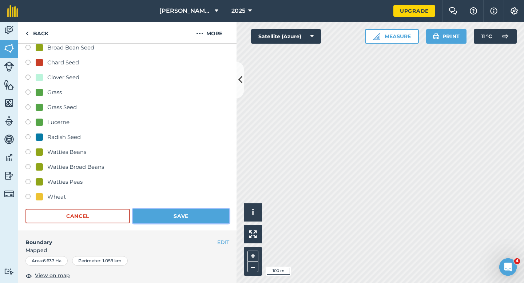
click at [169, 212] on button "Save" at bounding box center [181, 216] width 97 height 15
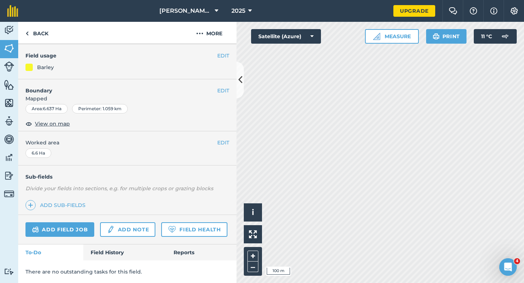
scroll to position [59, 0]
click at [222, 58] on button "EDIT" at bounding box center [223, 56] width 12 height 8
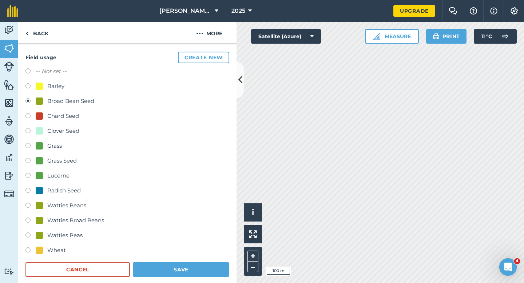
click at [58, 133] on div "Clover Seed" at bounding box center [63, 131] width 32 height 9
radio input "true"
radio input "false"
click at [59, 87] on div "Barley" at bounding box center [55, 86] width 17 height 9
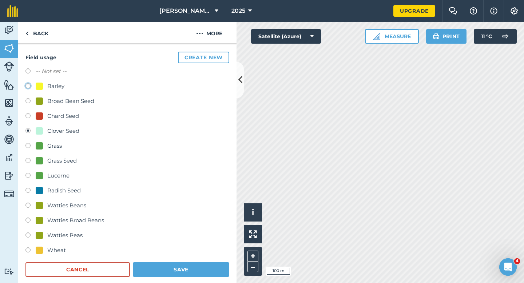
radio input "true"
radio input "false"
click at [158, 274] on button "Save" at bounding box center [181, 270] width 97 height 15
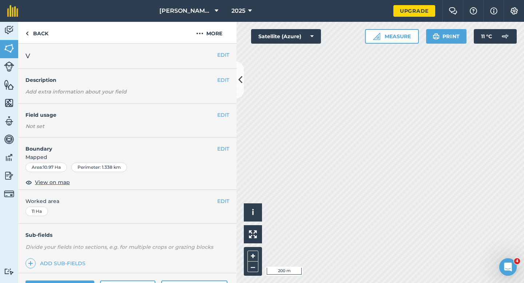
click at [224, 121] on div "EDIT Field usage Not set" at bounding box center [127, 121] width 219 height 34
click at [224, 119] on div "EDIT Field usage Not set" at bounding box center [127, 121] width 219 height 34
click at [223, 114] on button "EDIT" at bounding box center [223, 115] width 12 height 8
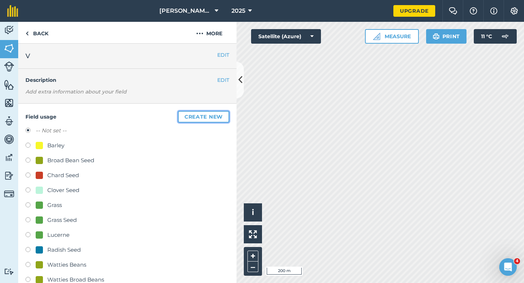
click at [223, 116] on button "Create new" at bounding box center [203, 117] width 51 height 12
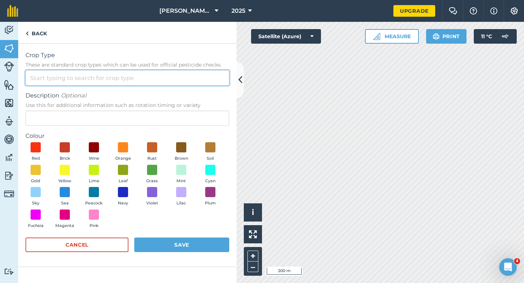
click at [205, 74] on input "Crop Type These are standard crop types which can be used for official pesticid…" at bounding box center [127, 77] width 204 height 15
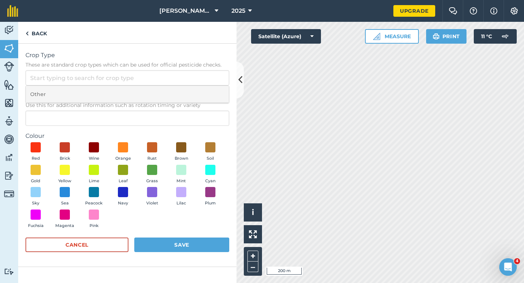
click at [205, 89] on li "Other" at bounding box center [127, 94] width 203 height 17
type input "Other"
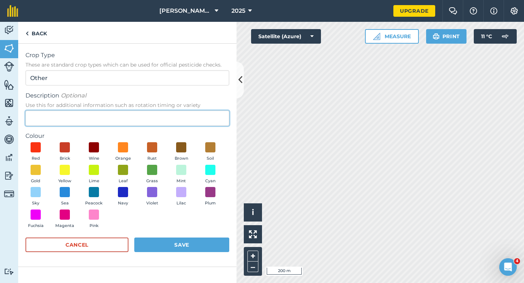
click at [202, 123] on input "Description Optional Use this for additional information such as rotation timin…" at bounding box center [127, 118] width 204 height 15
type input "Spinach Seed"
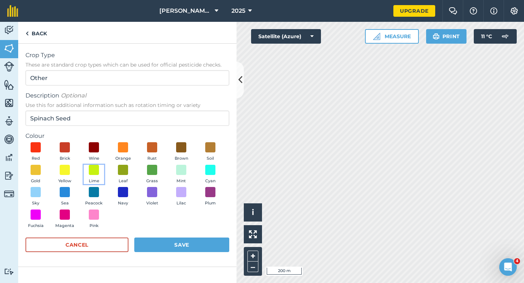
click at [101, 177] on button "Lime" at bounding box center [94, 175] width 20 height 20
click at [165, 255] on div "Cancel Save" at bounding box center [127, 249] width 204 height 22
click at [166, 250] on button "Save" at bounding box center [181, 245] width 95 height 15
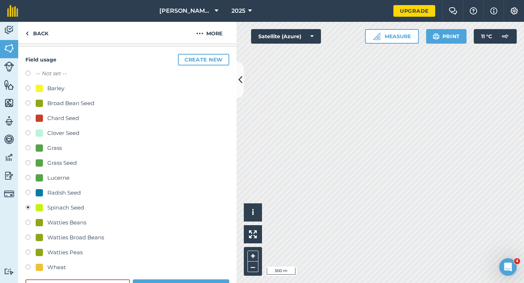
scroll to position [106, 0]
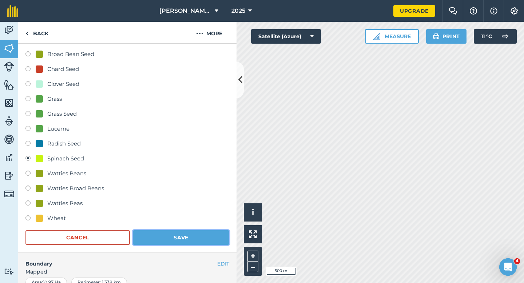
click at [200, 237] on button "Save" at bounding box center [181, 238] width 97 height 15
